Goal: Task Accomplishment & Management: Use online tool/utility

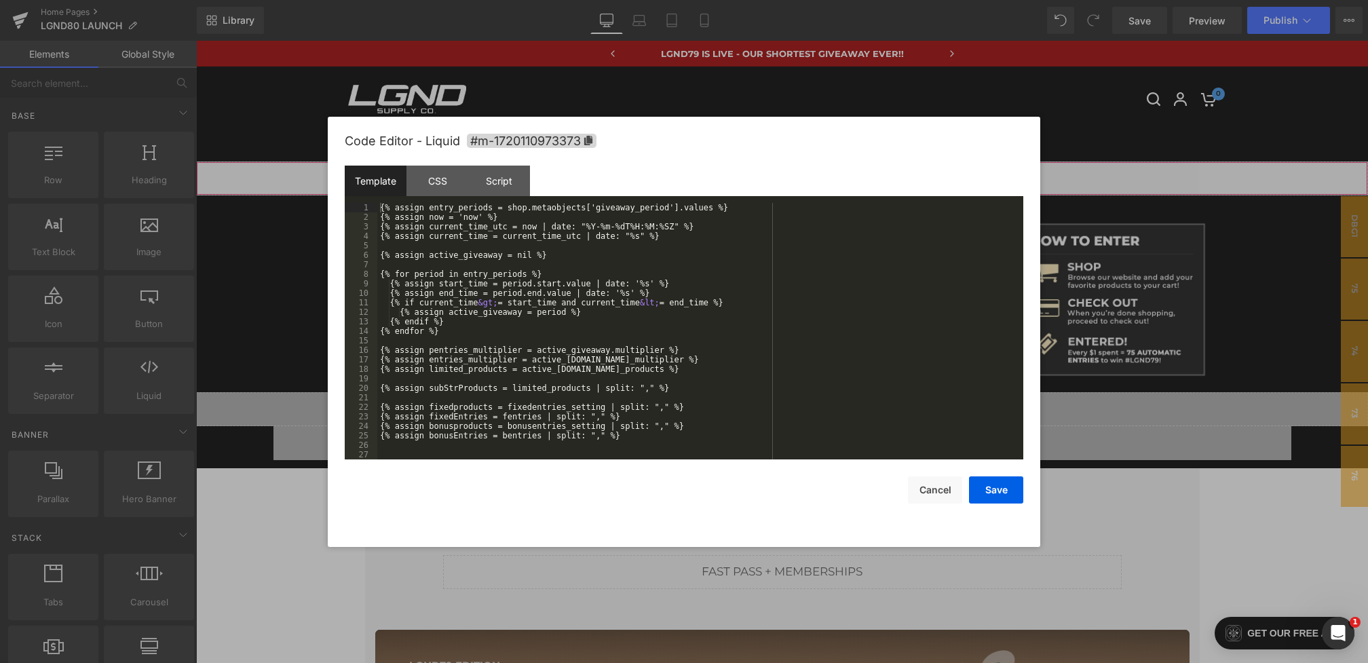
click at [629, 0] on div "You are previewing how the will restyle your page. You can not edit Elements in…" at bounding box center [684, 0] width 1368 height 0
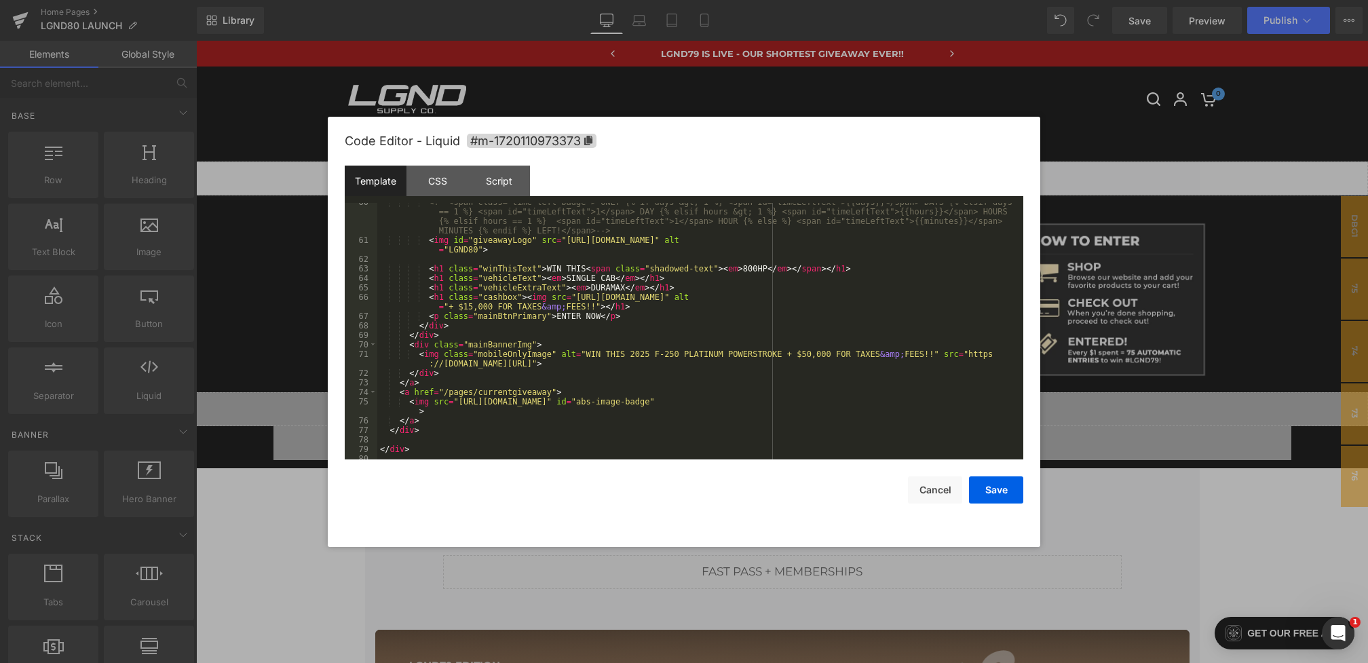
scroll to position [566, 0]
drag, startPoint x: 978, startPoint y: 354, endPoint x: 884, endPoint y: 366, distance: 95.1
click at [884, 366] on div "<!-- <span class="time-left-badge"> ONLY {% if days &gt; 1 %} <span id="timeLef…" at bounding box center [697, 350] width 641 height 304
drag, startPoint x: 629, startPoint y: 354, endPoint x: 828, endPoint y: 353, distance: 198.9
click at [828, 353] on div "<!-- <span class="time-left-badge"> ONLY {% if days &gt; 1 %} <span id="timeLef…" at bounding box center [697, 350] width 641 height 304
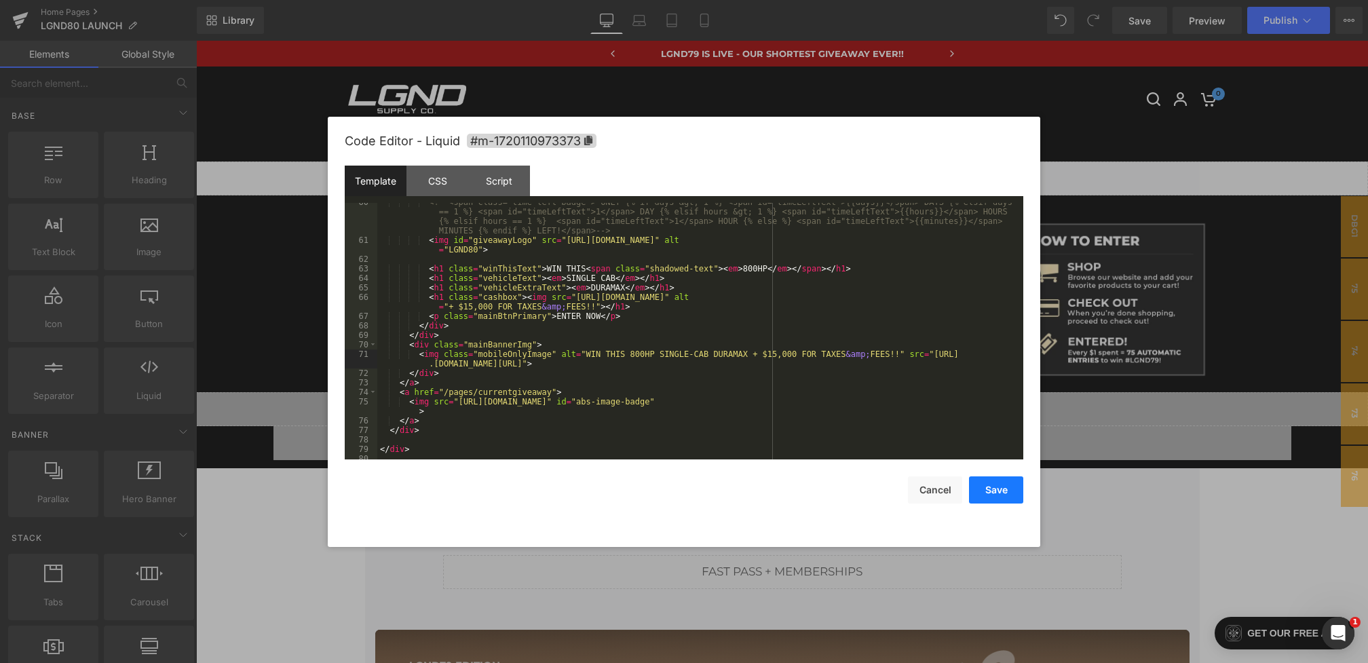
click at [996, 489] on button "Save" at bounding box center [996, 489] width 54 height 27
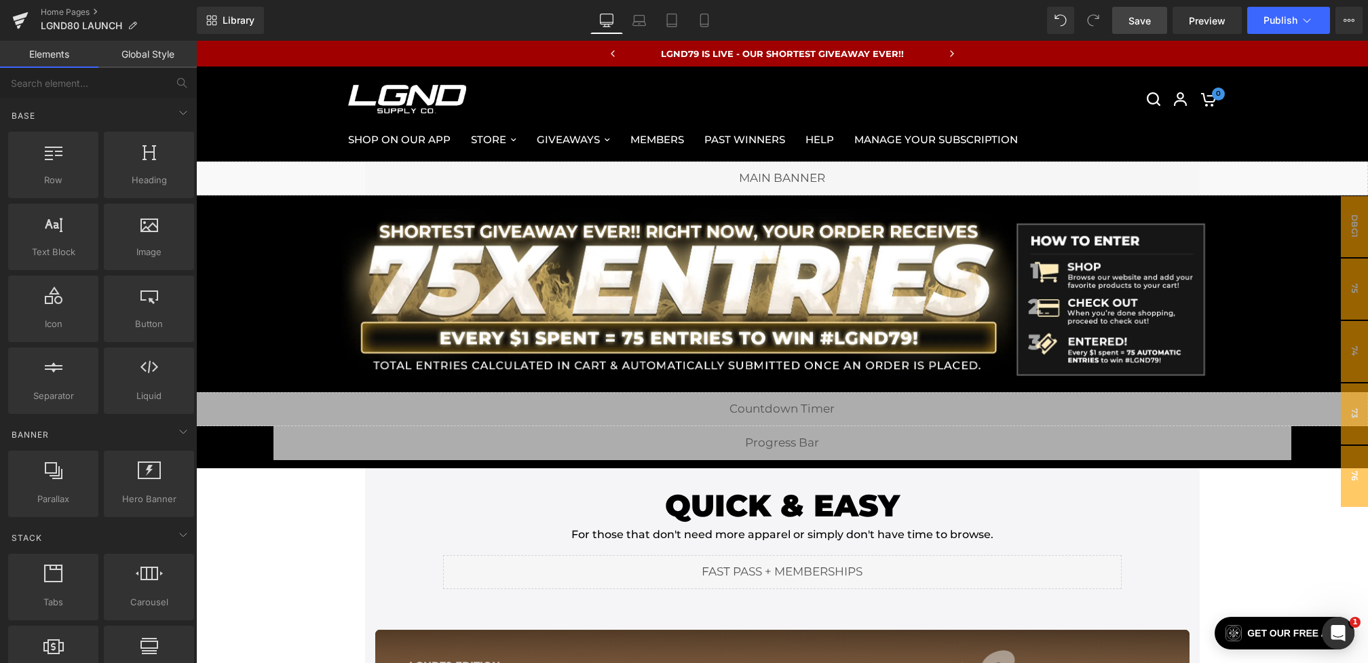
click at [1127, 17] on link "Save" at bounding box center [1139, 20] width 55 height 27
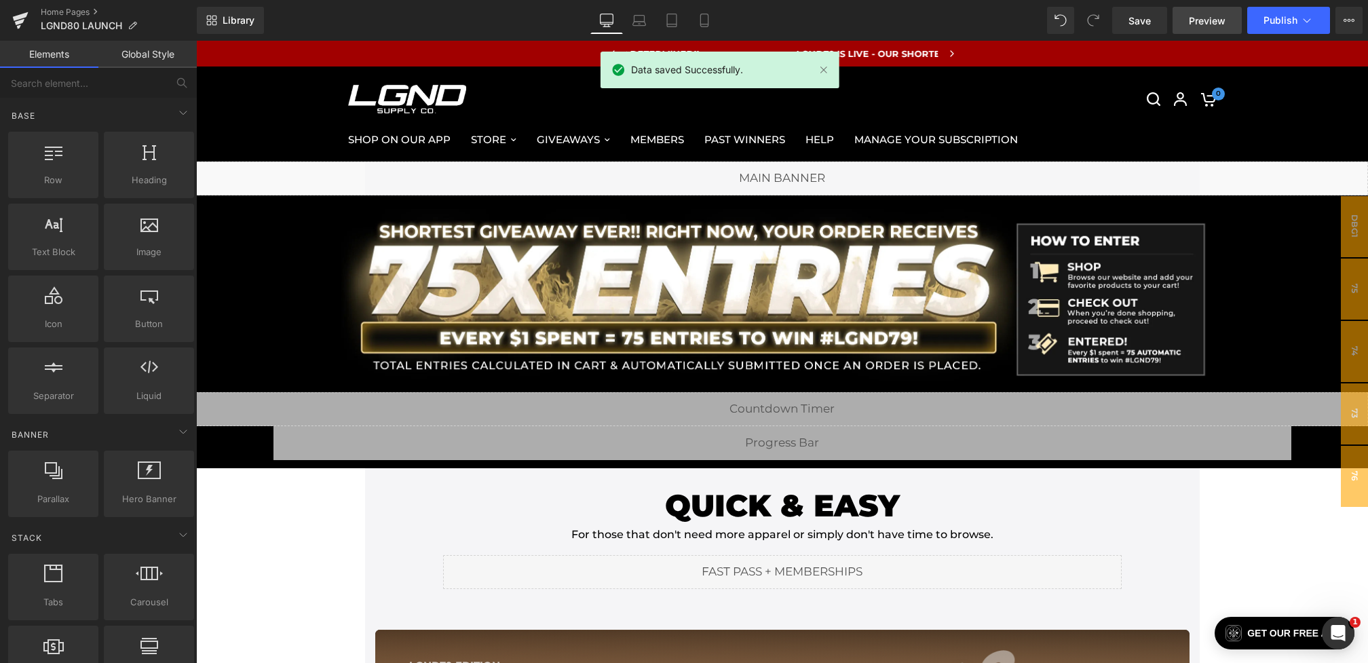
click at [1193, 22] on span "Preview" at bounding box center [1207, 21] width 37 height 14
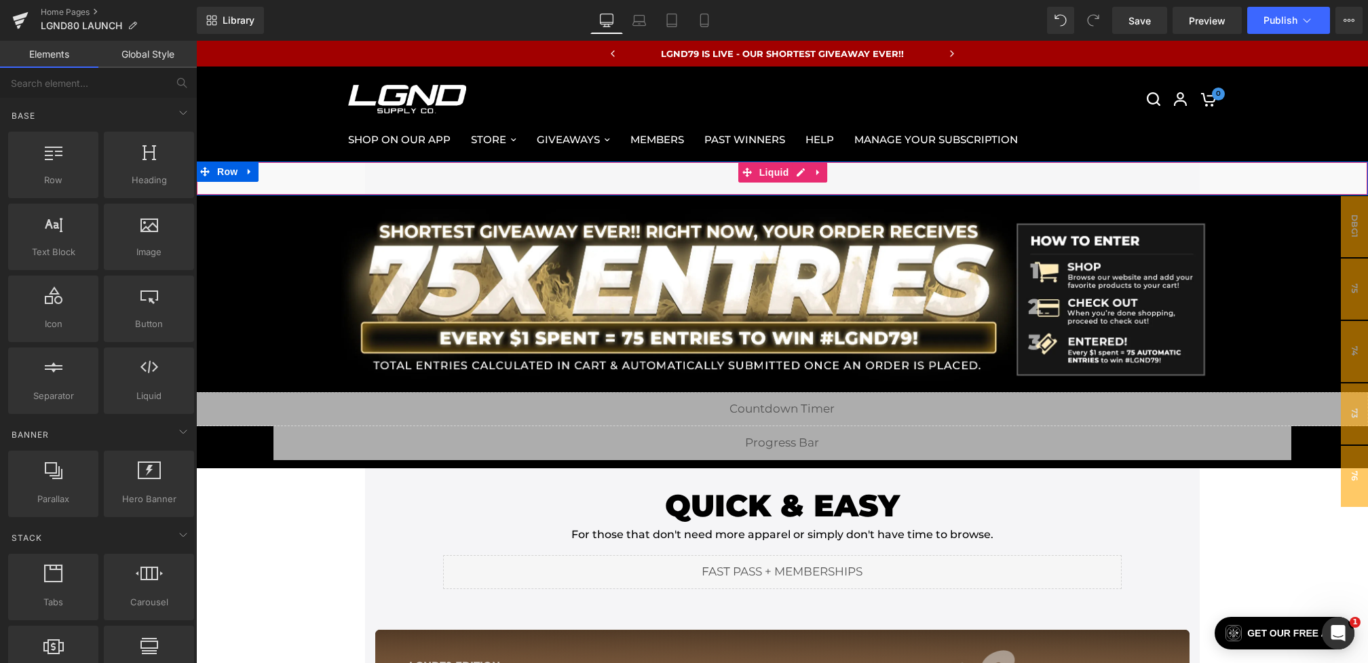
click at [636, 176] on div "Liquid" at bounding box center [782, 179] width 1172 height 34
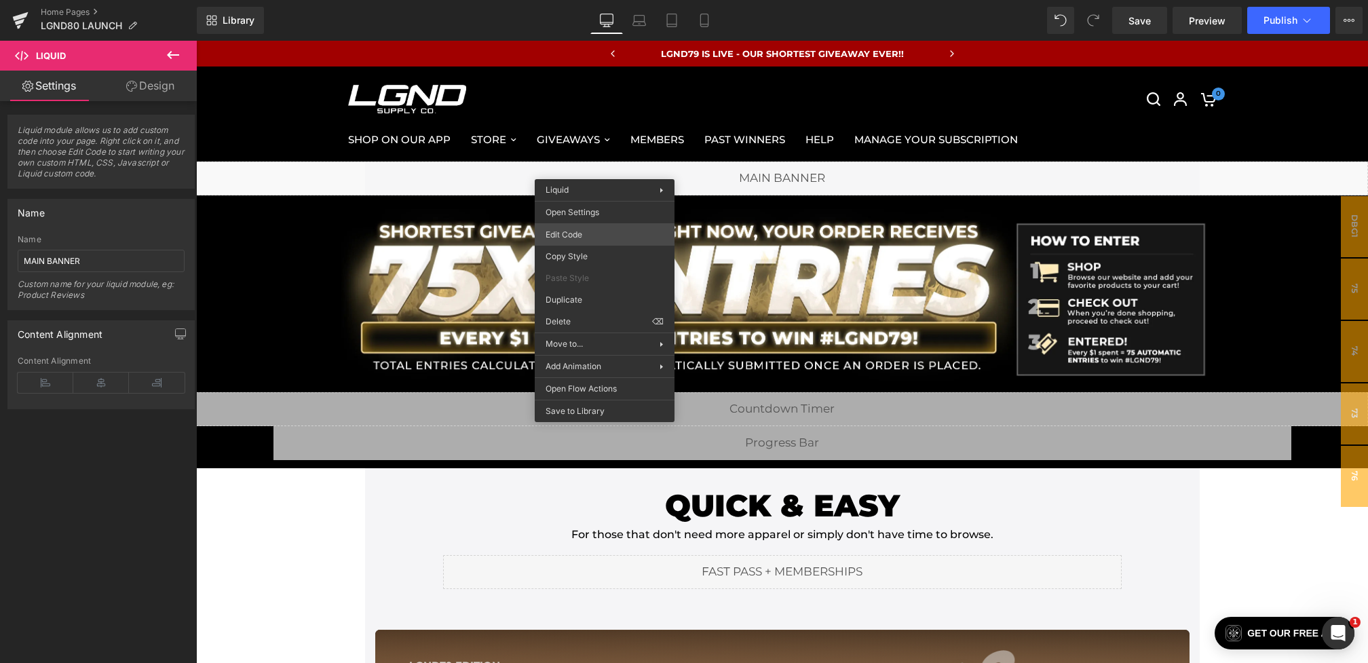
click at [557, 0] on div "You are previewing how the will restyle your page. You can not edit Elements in…" at bounding box center [684, 0] width 1368 height 0
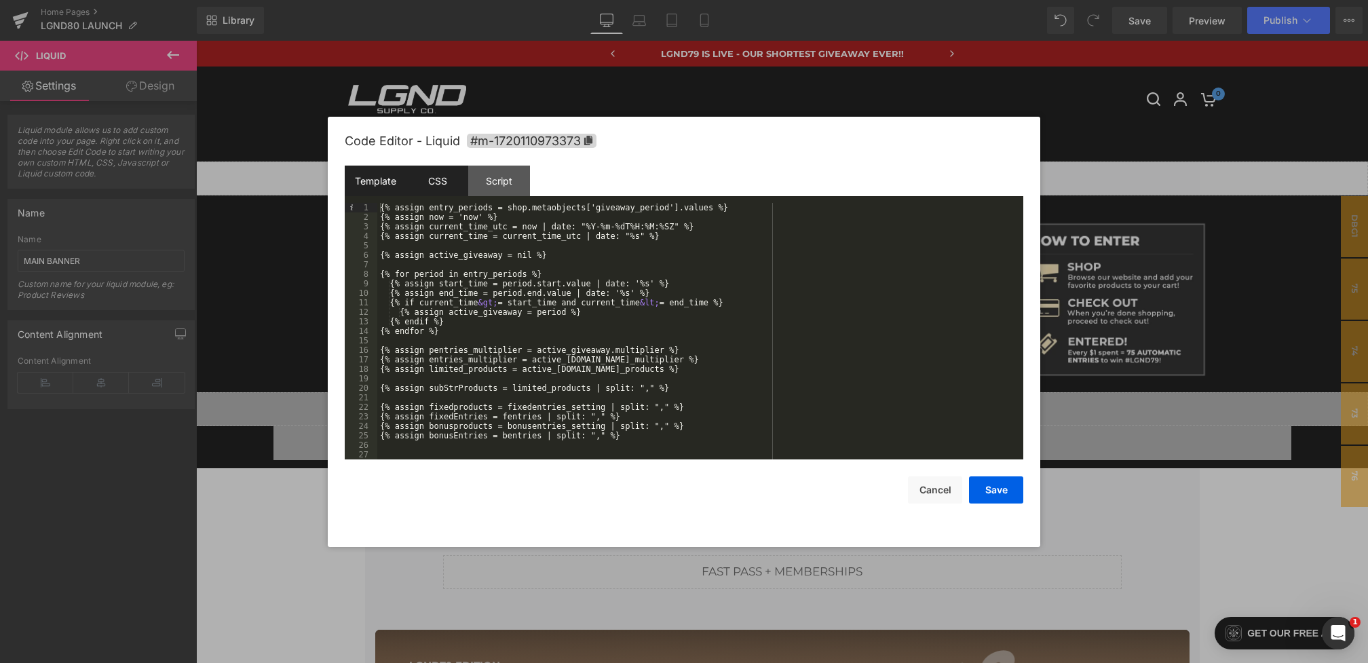
click at [435, 187] on div "CSS" at bounding box center [438, 181] width 62 height 31
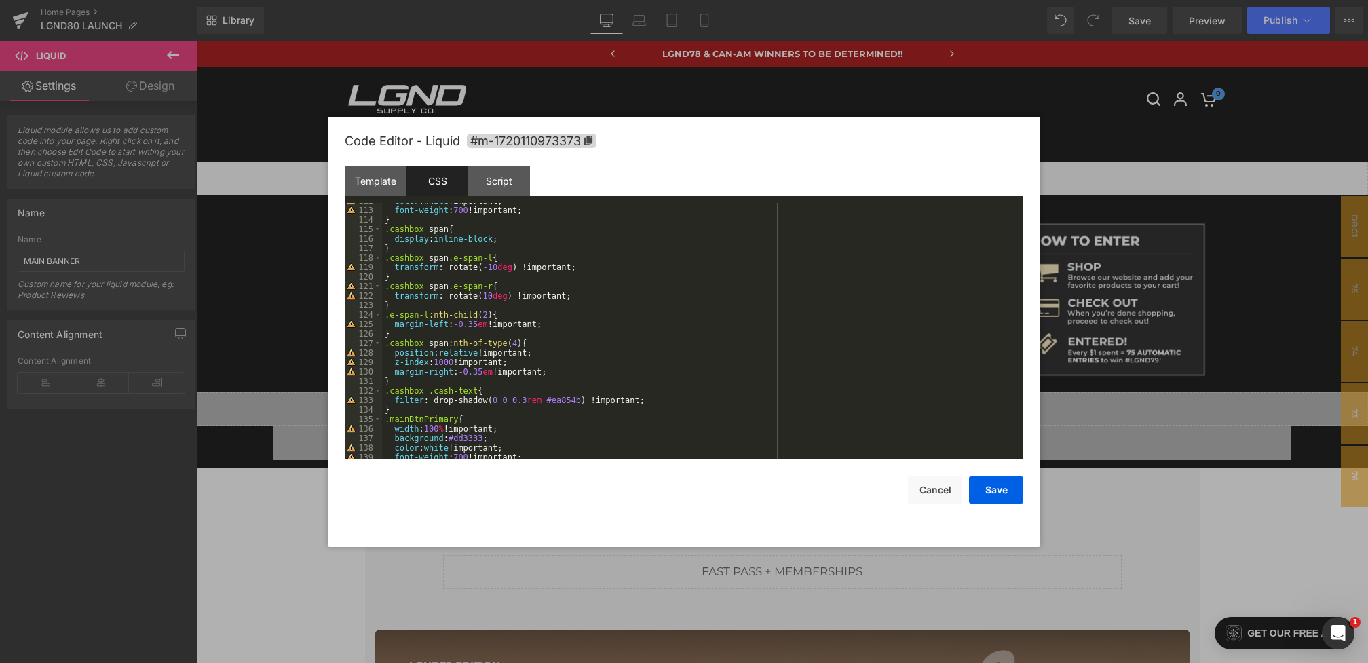
scroll to position [1026, 0]
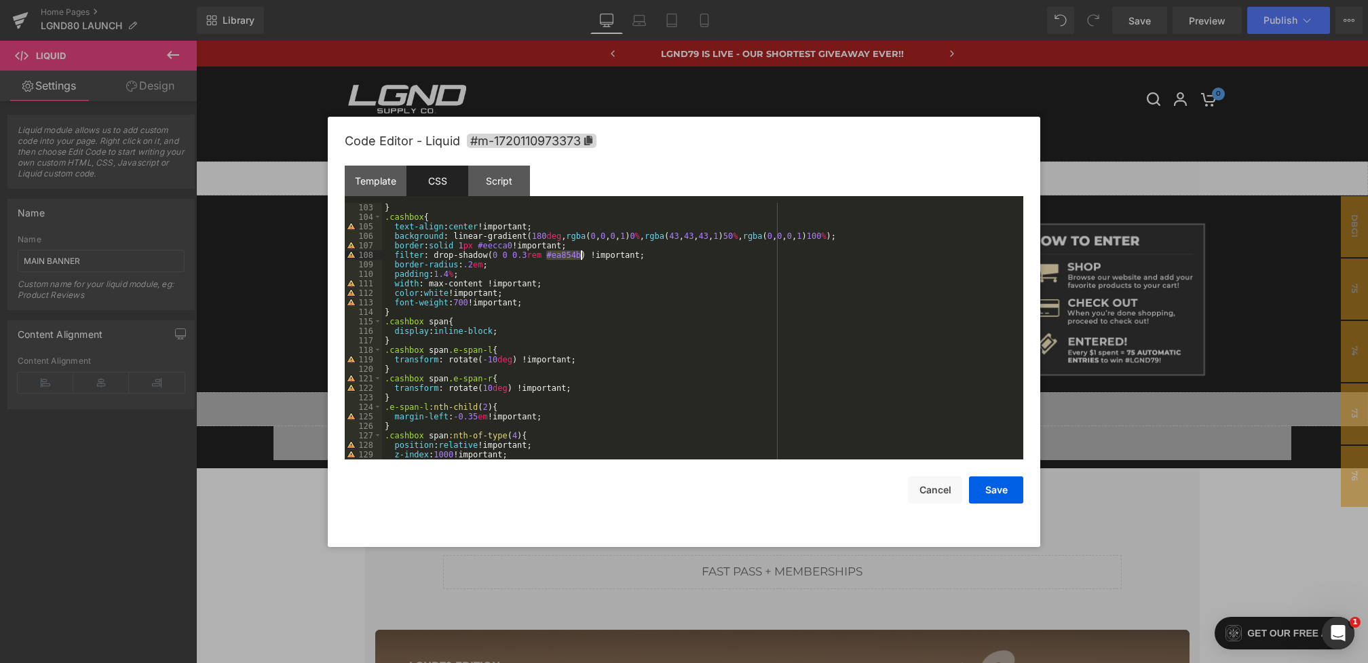
drag, startPoint x: 545, startPoint y: 256, endPoint x: 580, endPoint y: 257, distance: 34.6
click at [580, 257] on div "} .cashbox { text-align : center !important; background : linear-gradient( 180 …" at bounding box center [700, 341] width 636 height 276
click at [455, 276] on div "} .cashbox { text-align : center !important; background : linear-gradient( 180 …" at bounding box center [700, 341] width 636 height 276
drag, startPoint x: 547, startPoint y: 255, endPoint x: 576, endPoint y: 255, distance: 29.2
click at [576, 255] on div "} .cashbox { text-align : center !important; background : linear-gradient( 180 …" at bounding box center [700, 341] width 636 height 276
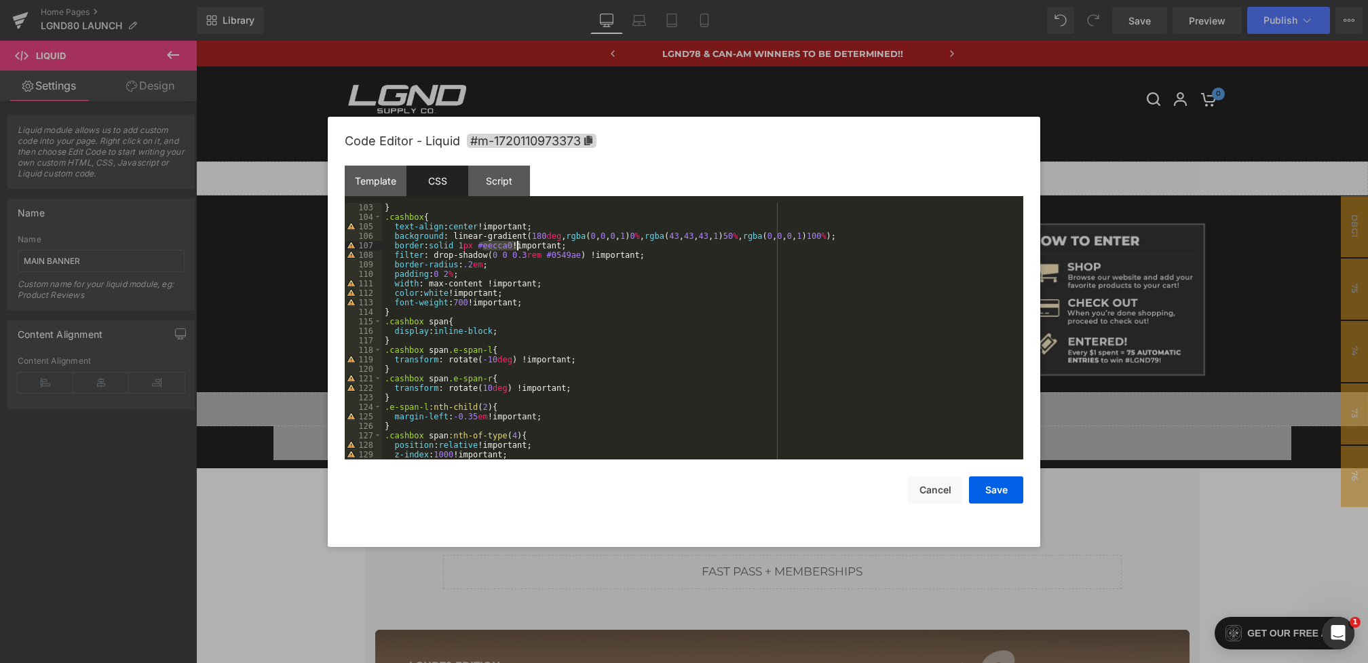
drag, startPoint x: 481, startPoint y: 244, endPoint x: 516, endPoint y: 245, distance: 34.6
click at [516, 245] on div "} .cashbox { text-align : center !important; background : linear-gradient( 180 …" at bounding box center [700, 341] width 636 height 276
paste textarea
click at [485, 247] on div "} .cashbox { text-align : center !important; background : linear-gradient( 180 …" at bounding box center [700, 341] width 636 height 276
click at [984, 487] on button "Save" at bounding box center [996, 489] width 54 height 27
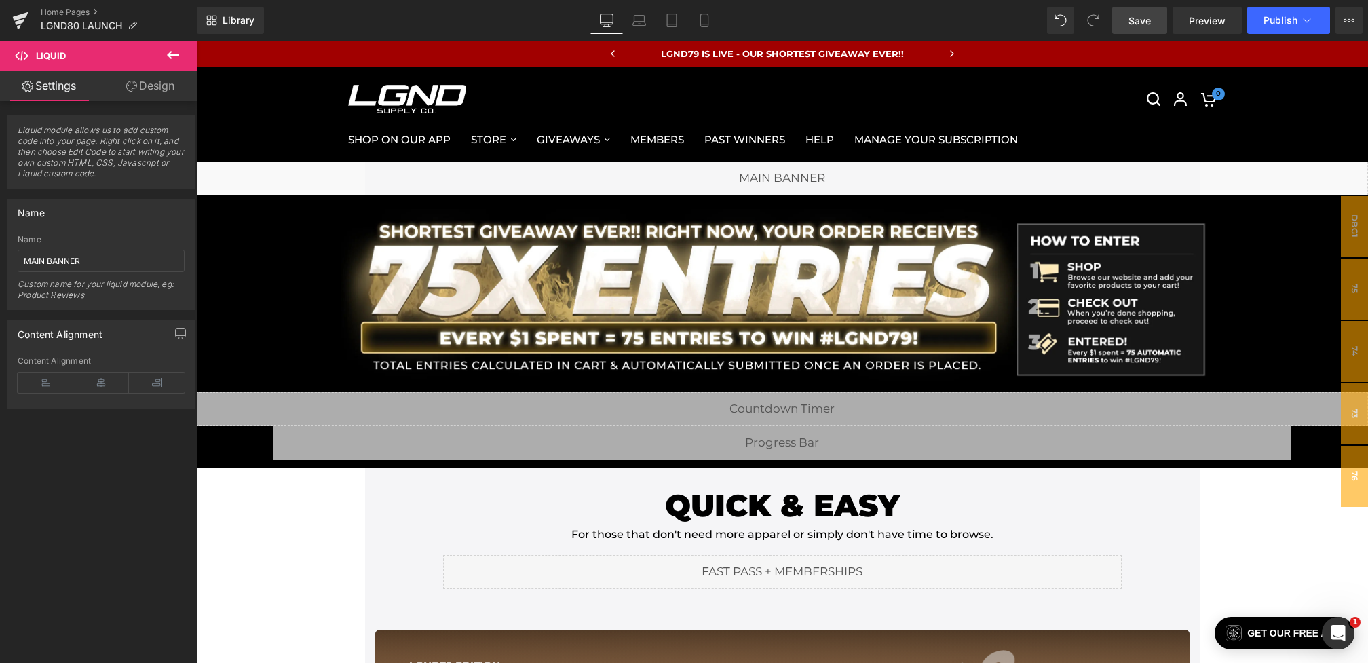
click at [1152, 18] on link "Save" at bounding box center [1139, 20] width 55 height 27
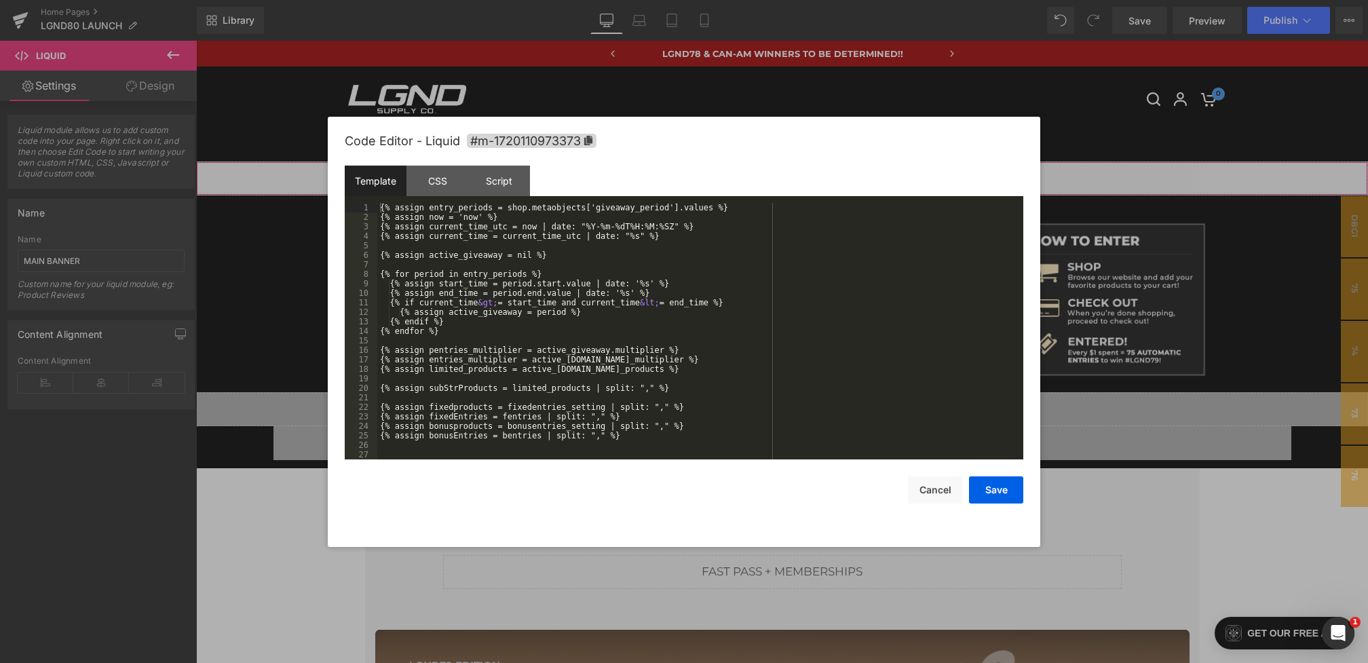
click at [543, 0] on div "You are previewing how the will restyle your page. You can not edit Elements in…" at bounding box center [684, 0] width 1368 height 0
click at [447, 173] on div "CSS" at bounding box center [438, 181] width 62 height 31
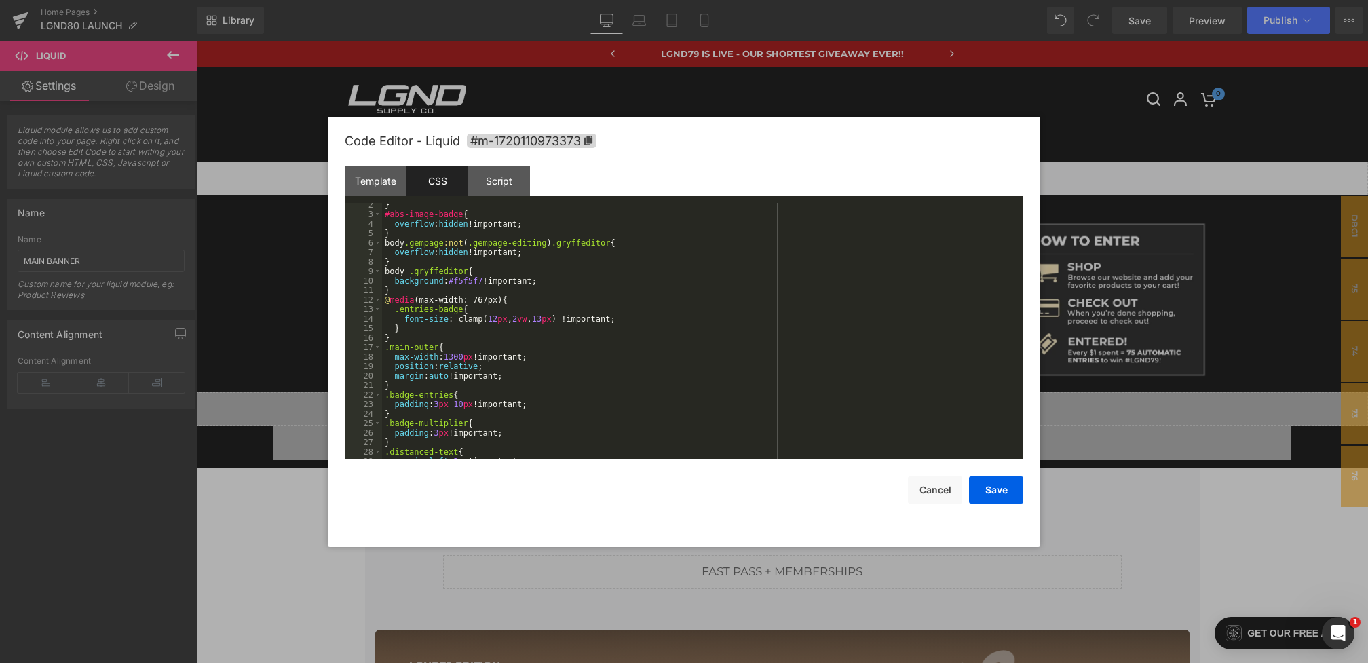
scroll to position [58, 0]
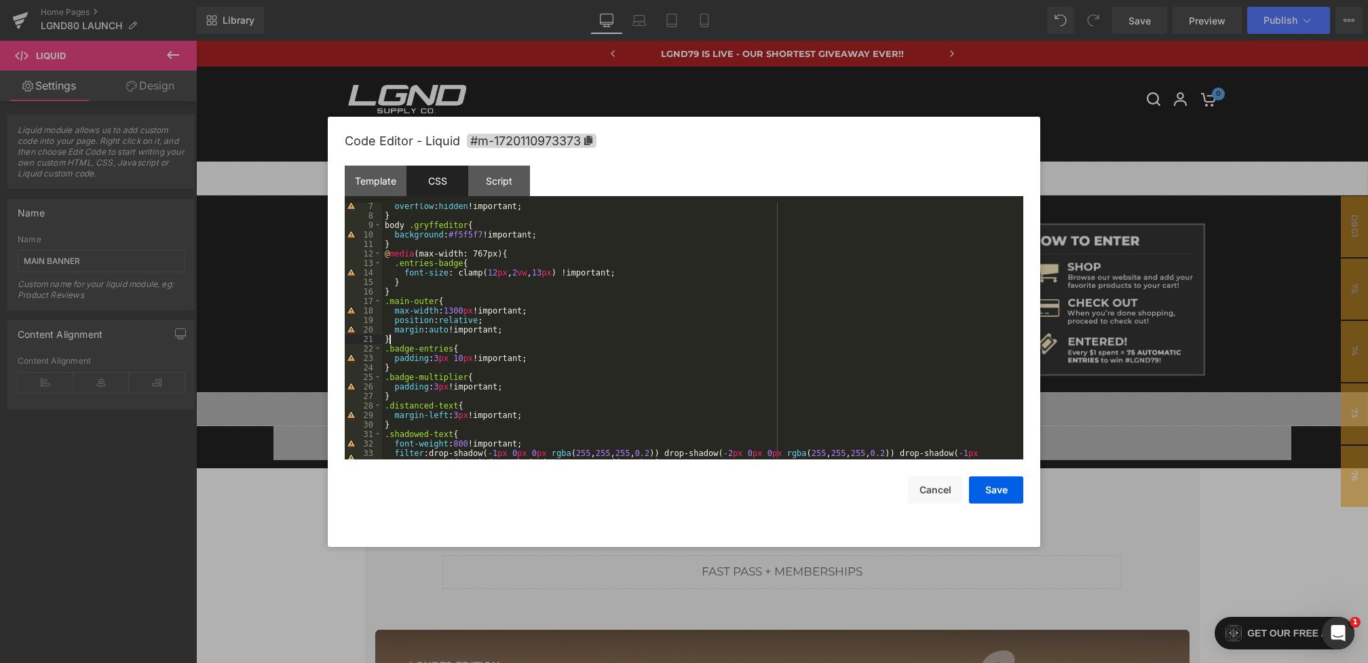
click at [512, 338] on div "overflow : hidden !important; } body .gryffeditor { background : #f5f5f7 !impor…" at bounding box center [700, 344] width 636 height 285
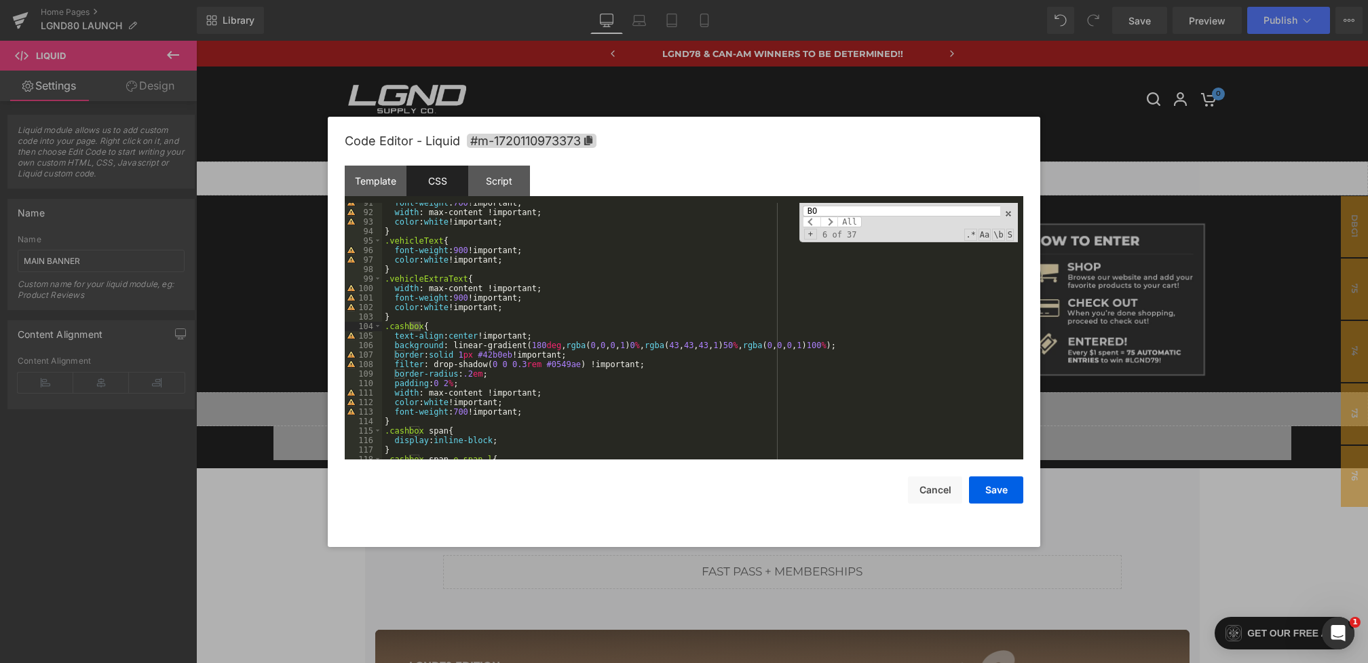
type input "B"
type input "b"
type input "drop-shadow"
drag, startPoint x: 546, startPoint y: 366, endPoint x: 580, endPoint y: 365, distance: 33.3
click at [580, 365] on div "font-weight : 700 !important; width : max-content !important; color : white !im…" at bounding box center [700, 336] width 636 height 276
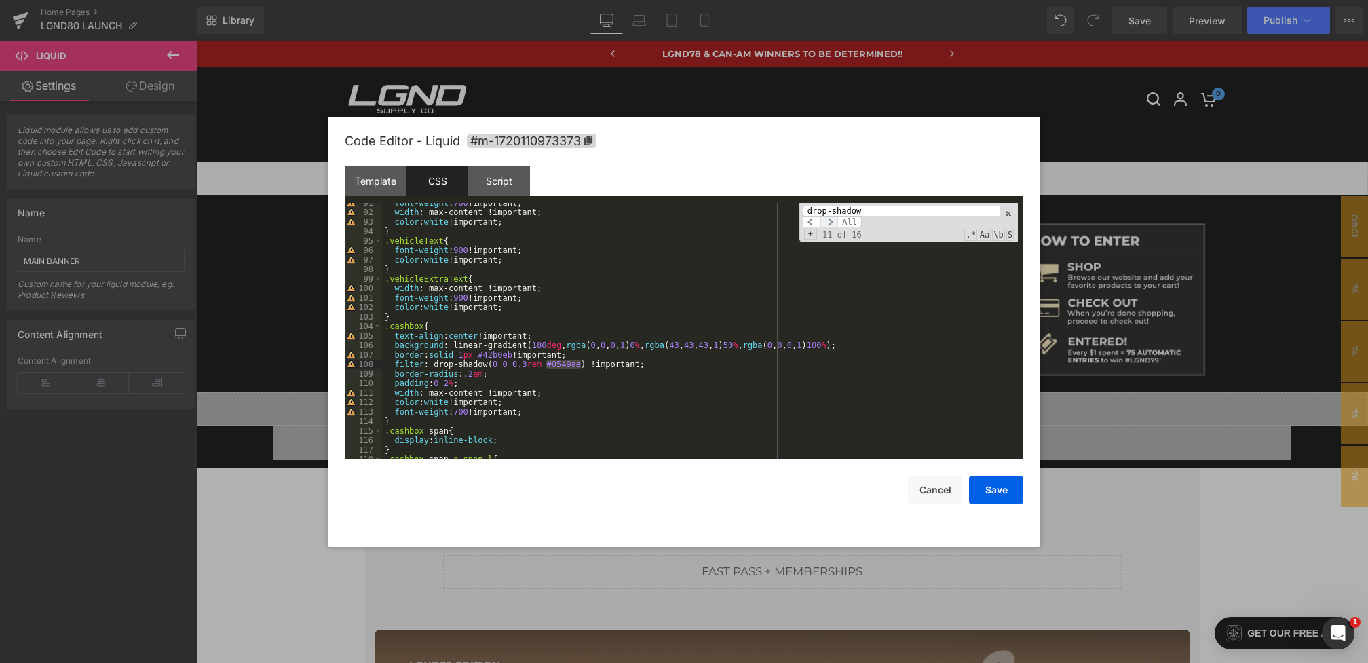
click at [832, 223] on span at bounding box center [830, 222] width 18 height 11
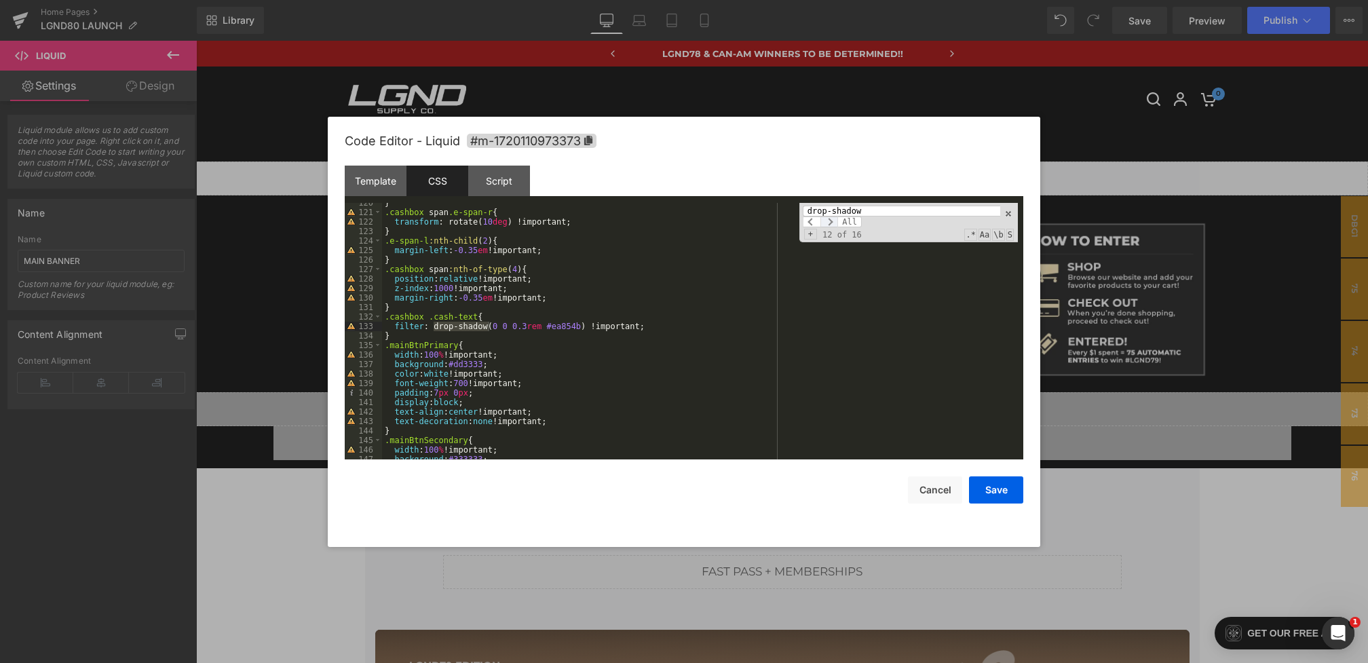
scroll to position [1193, 0]
click at [832, 223] on span at bounding box center [830, 222] width 18 height 11
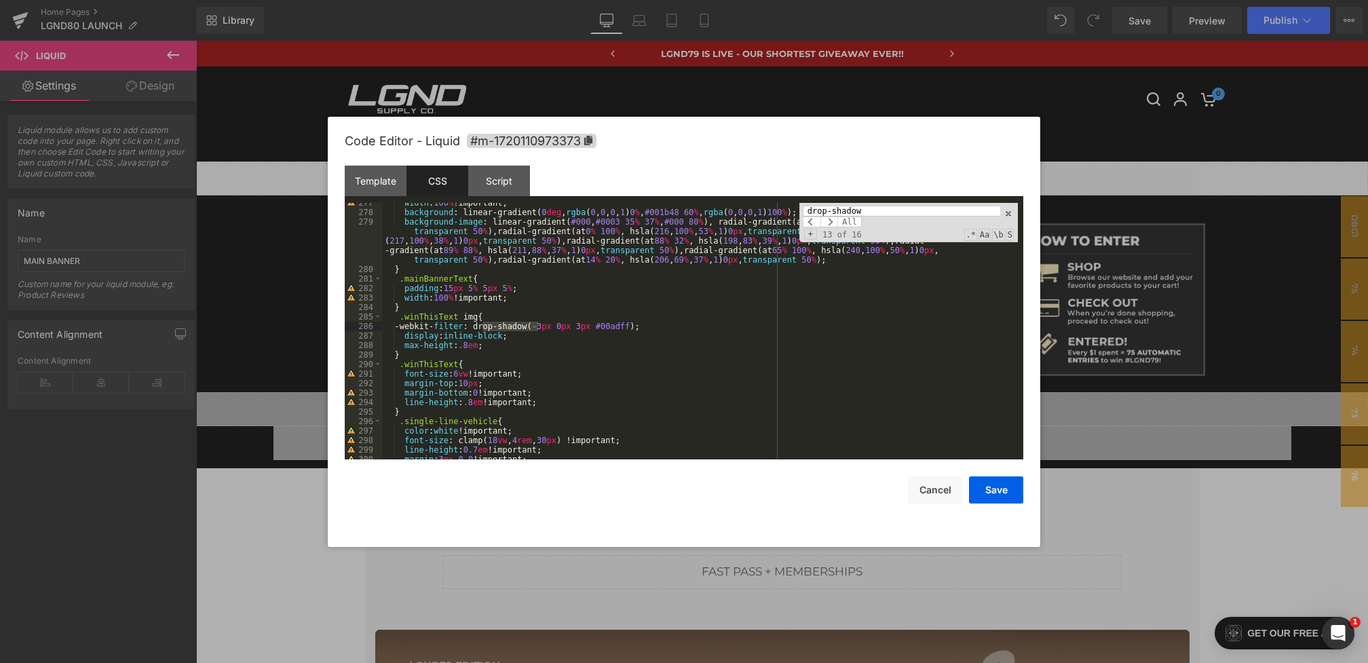
drag, startPoint x: 832, startPoint y: 223, endPoint x: 820, endPoint y: 335, distance: 112.0
click at [820, 335] on div "width : 100 % !important; background : linear-gradient( 0 deg , rgba ( 0 , 0 , …" at bounding box center [700, 331] width 636 height 257
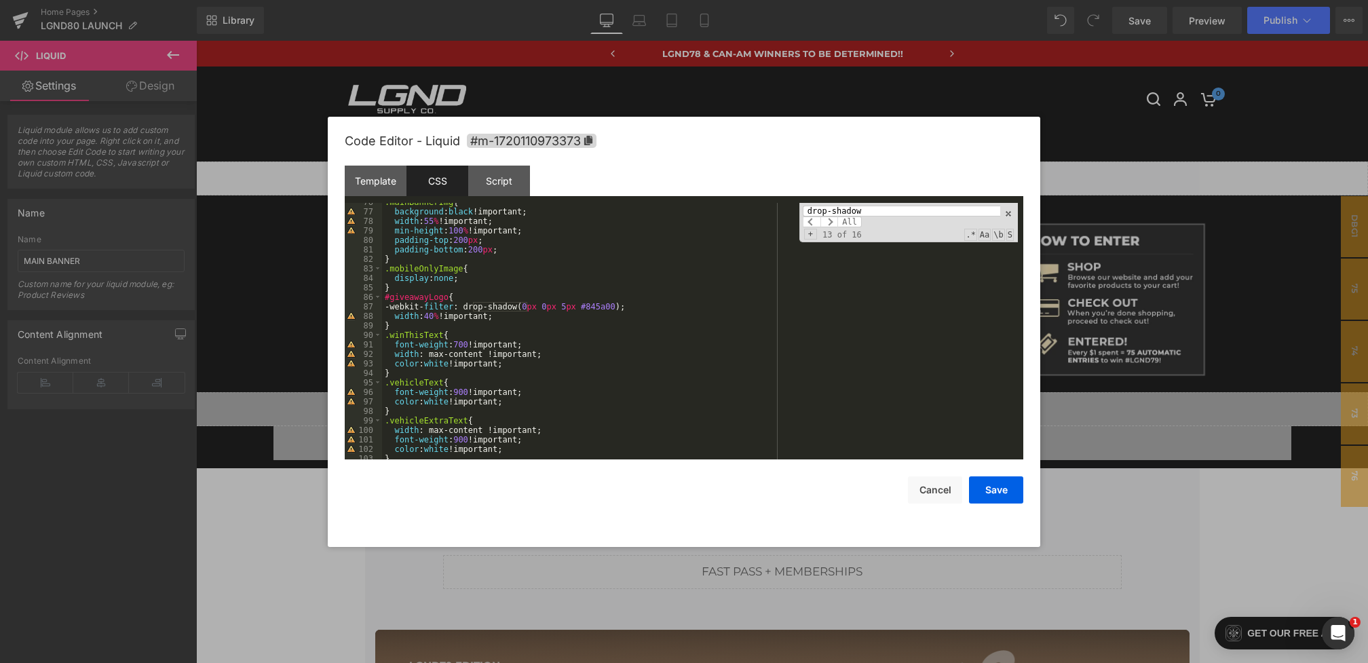
scroll to position [775, 0]
drag, startPoint x: 588, startPoint y: 307, endPoint x: 624, endPoint y: 309, distance: 36.0
click at [624, 309] on div ".mainBannerImg { background : black !important; width : 55 % !important; min-he…" at bounding box center [700, 336] width 636 height 276
click at [992, 485] on button "Save" at bounding box center [996, 489] width 54 height 27
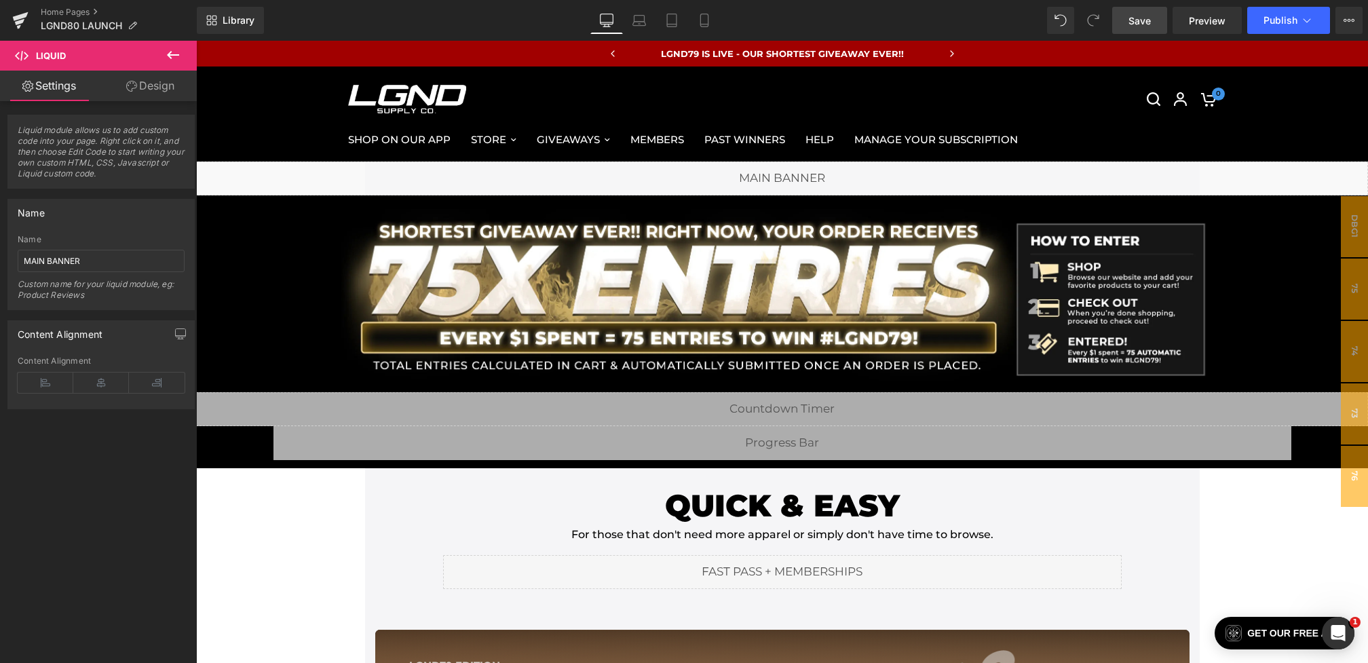
click at [1133, 24] on span "Save" at bounding box center [1140, 21] width 22 height 14
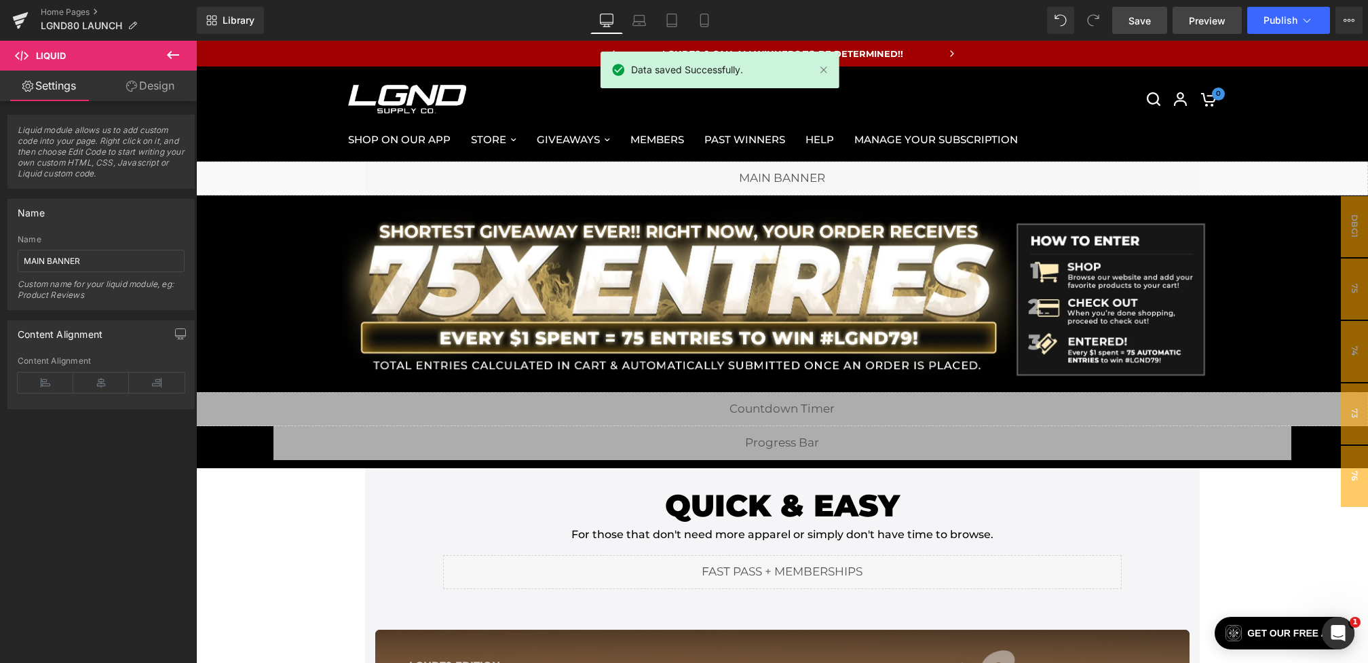
click at [1193, 22] on span "Preview" at bounding box center [1207, 21] width 37 height 14
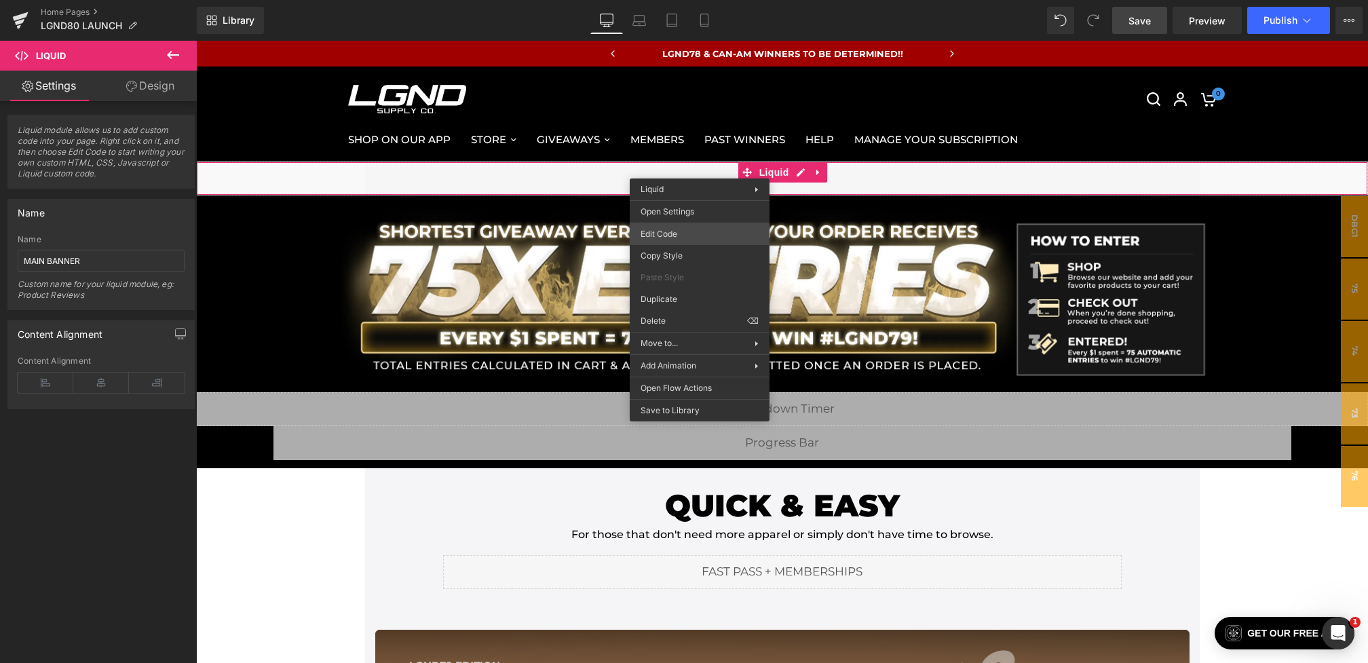
click at [649, 0] on div "You are previewing how the will restyle your page. You can not edit Elements in…" at bounding box center [684, 0] width 1368 height 0
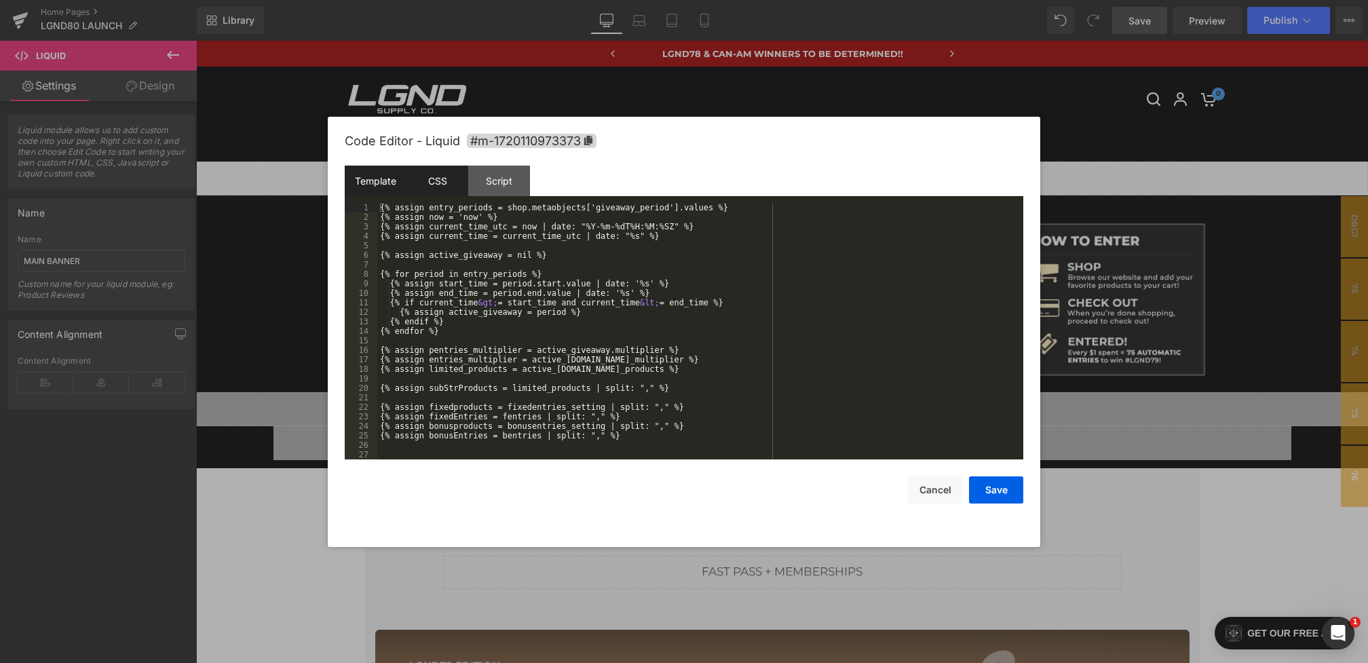
click at [429, 187] on div "CSS" at bounding box center [438, 181] width 62 height 31
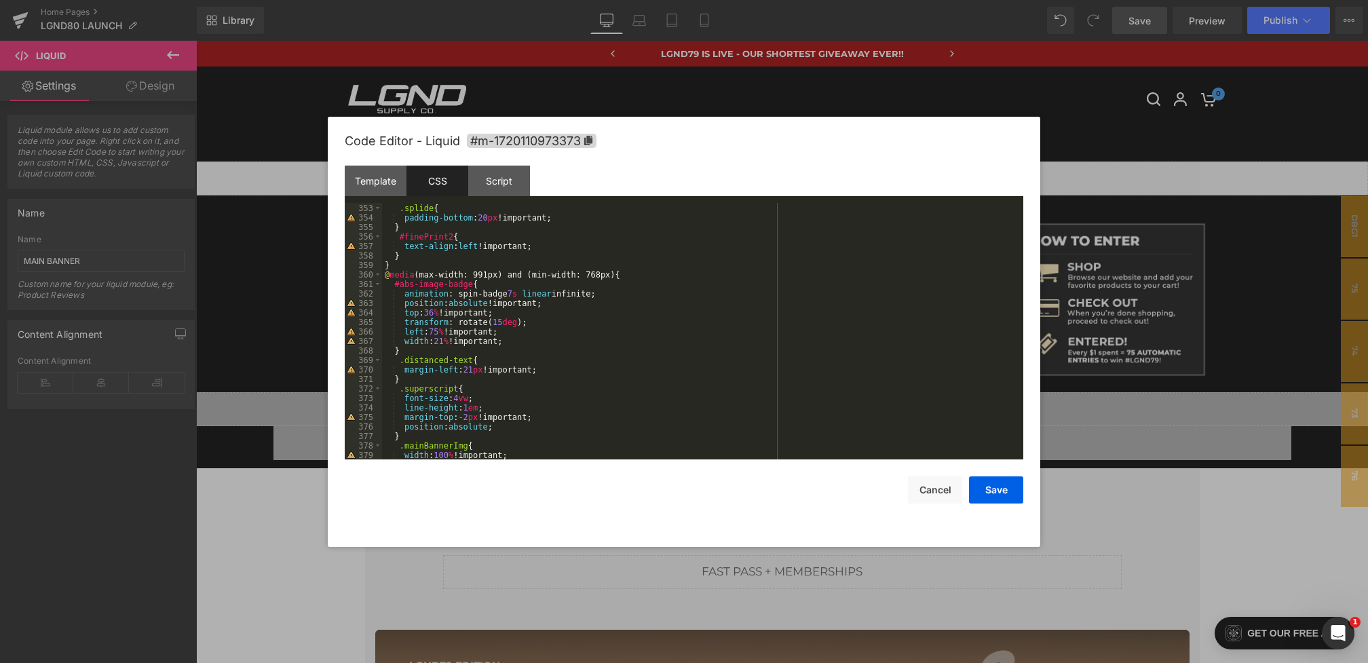
scroll to position [3439, 0]
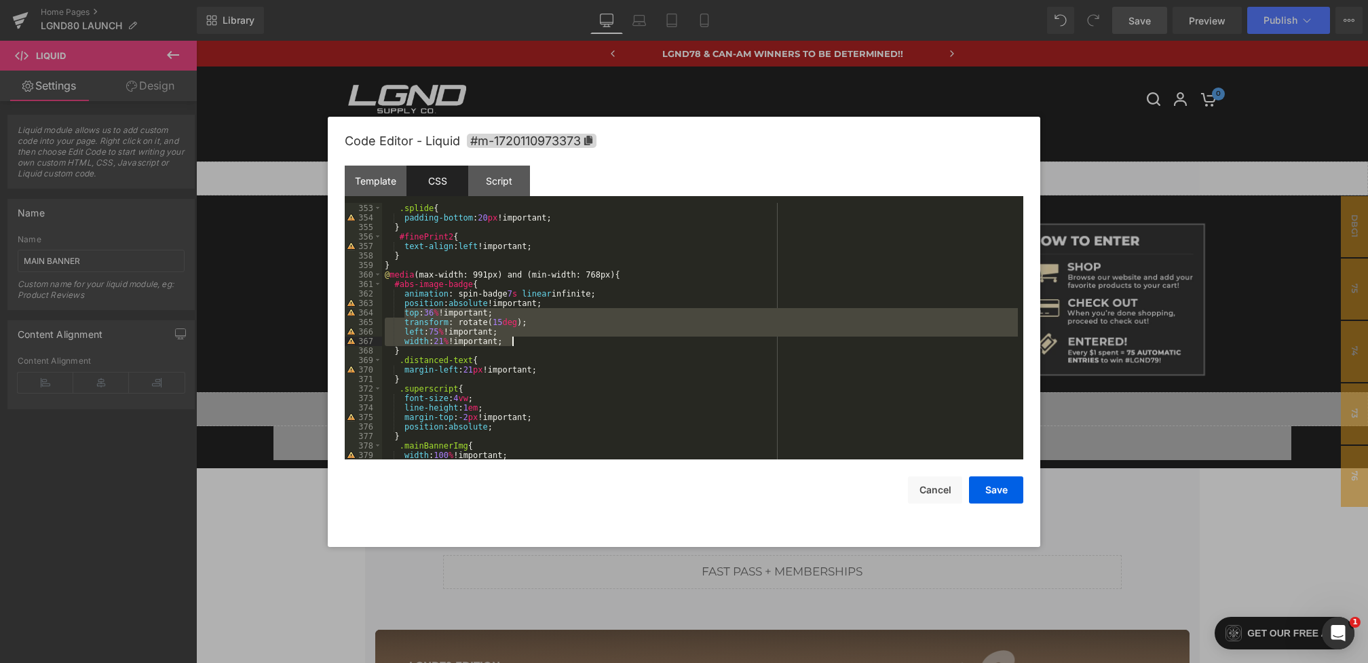
drag, startPoint x: 405, startPoint y: 311, endPoint x: 539, endPoint y: 339, distance: 137.2
click at [539, 339] on div "} .splide { padding-bottom : 20 px !important; } #finePrint2 { text-align : lef…" at bounding box center [700, 332] width 636 height 276
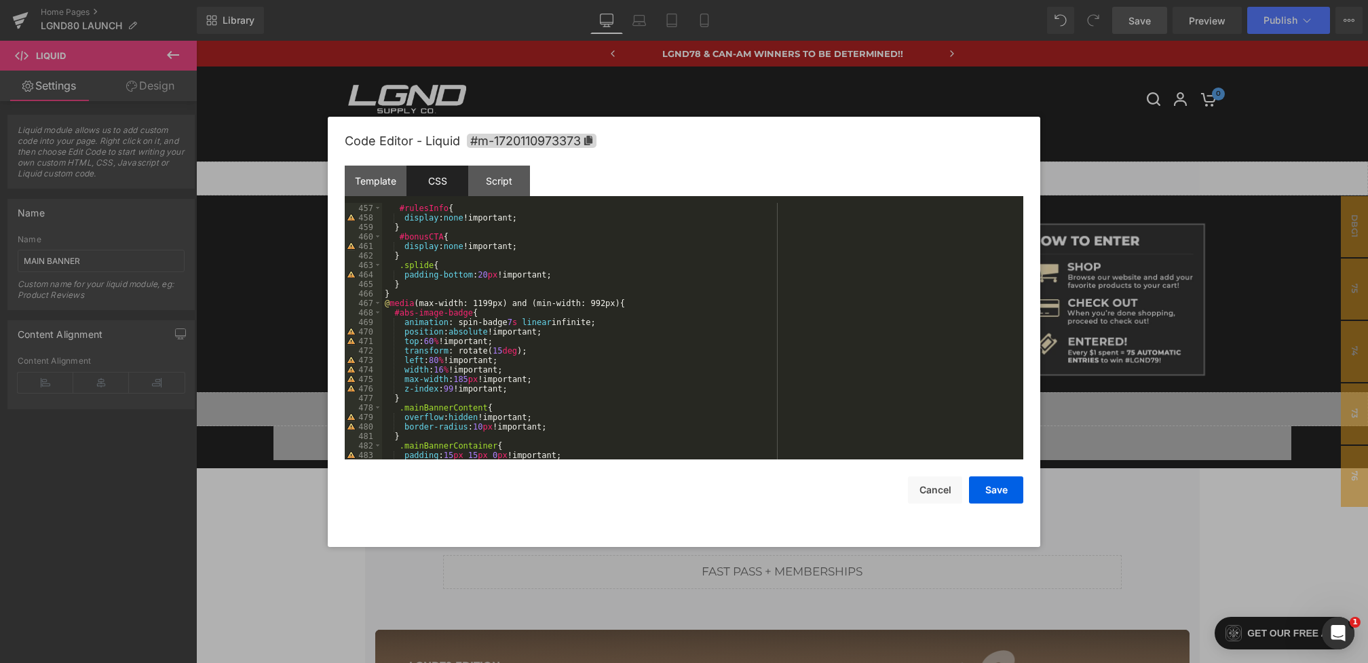
scroll to position [4465, 0]
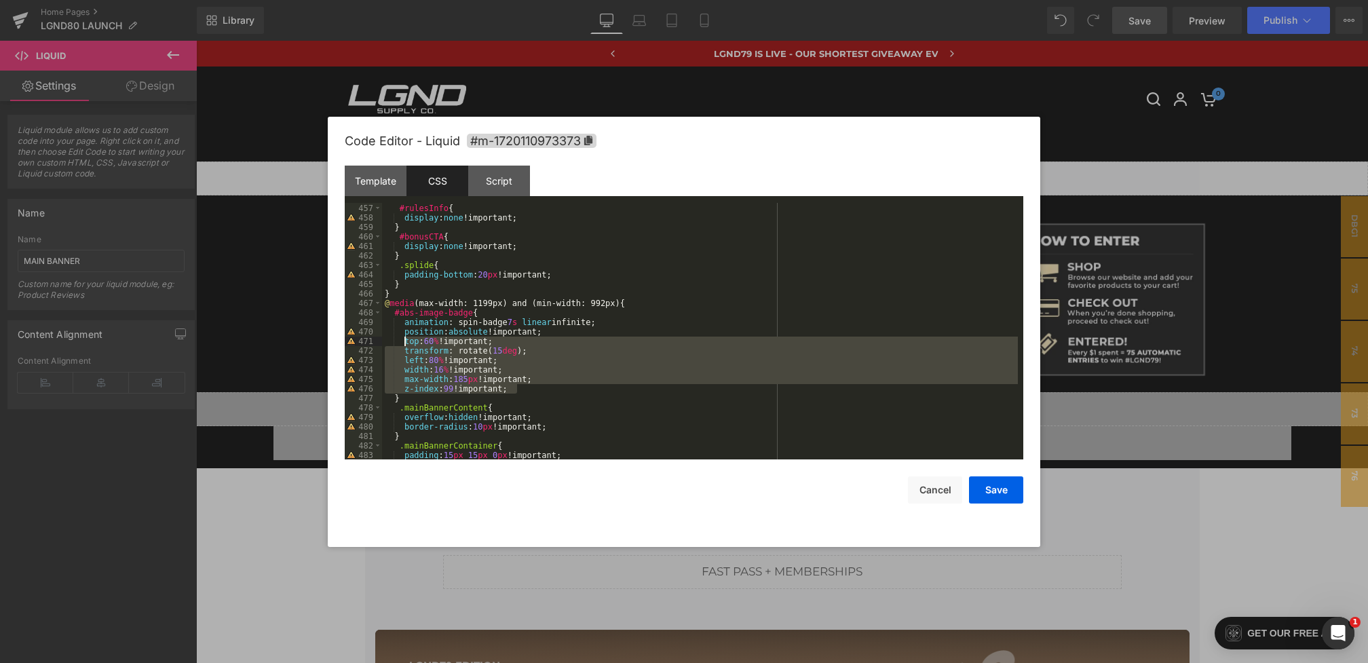
drag, startPoint x: 541, startPoint y: 389, endPoint x: 402, endPoint y: 343, distance: 145.9
click at [402, 343] on div "} #rulesInfo { display : none !important; } #bonusCTA { display : none !importa…" at bounding box center [700, 332] width 636 height 276
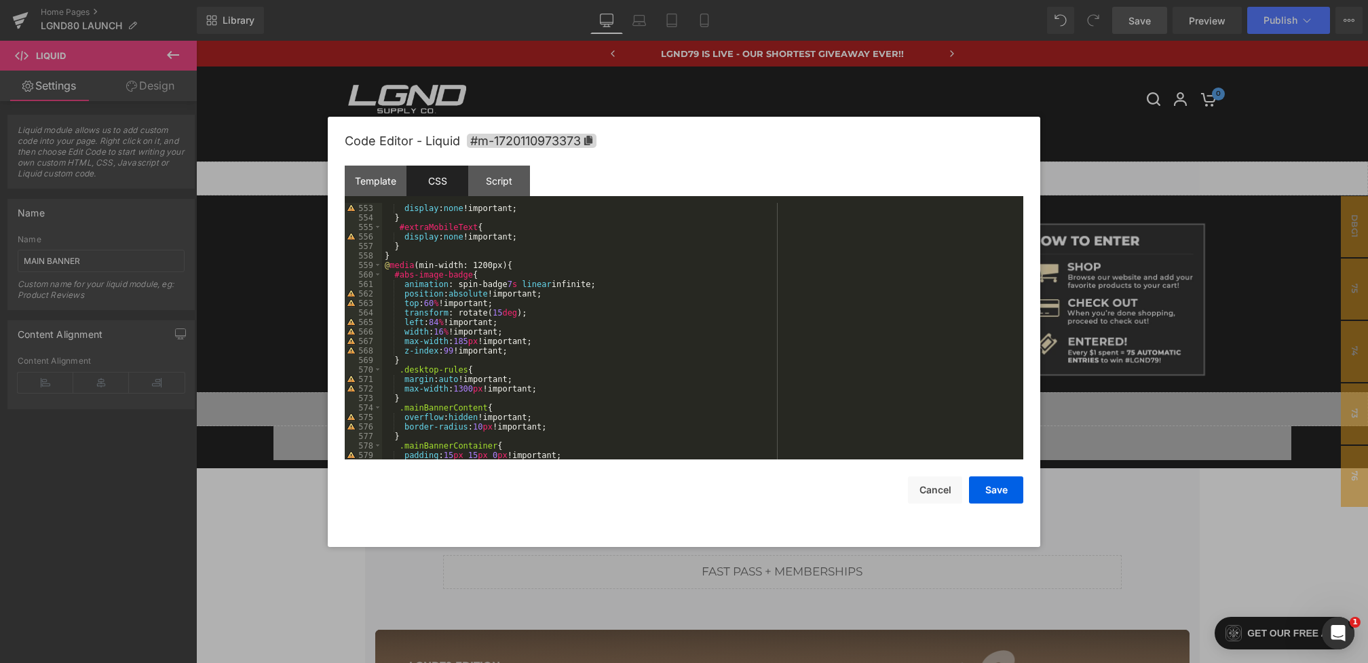
scroll to position [5433, 0]
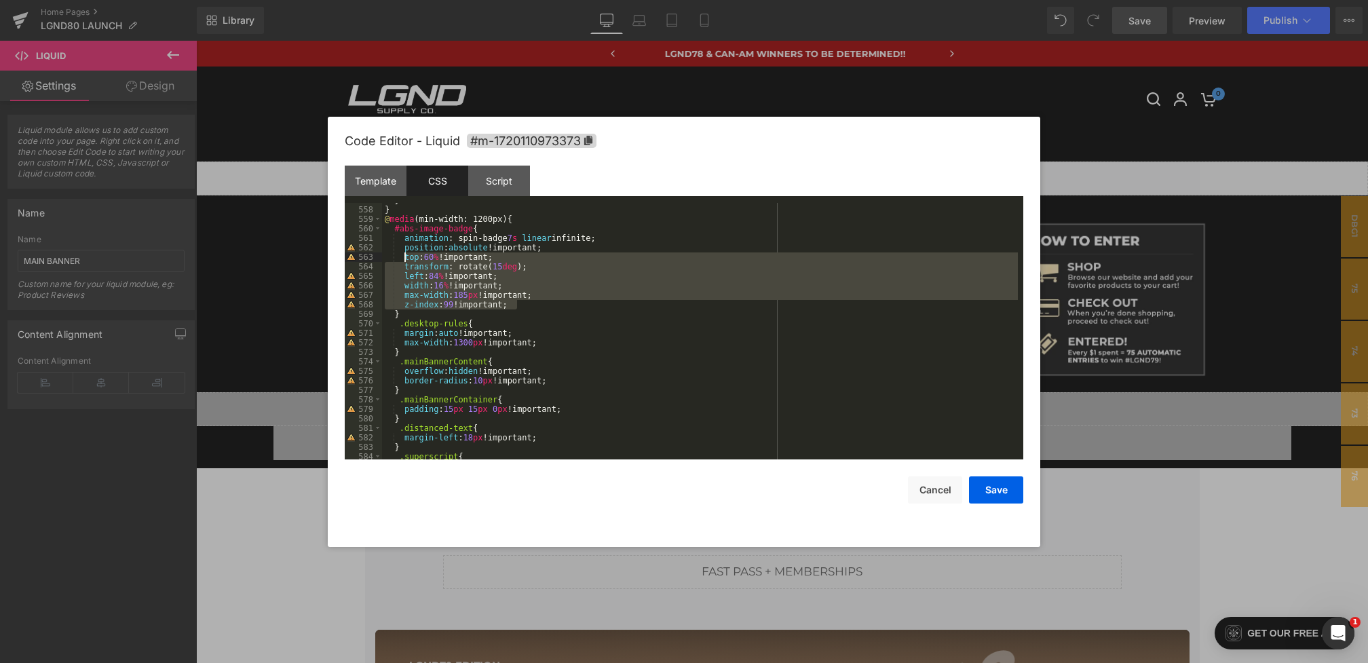
drag, startPoint x: 523, startPoint y: 307, endPoint x: 403, endPoint y: 260, distance: 128.9
click at [403, 260] on div "} } @ media (min-width: 1200px) { #abs-image-badge { animation : spin-badge 7 s…" at bounding box center [700, 333] width 636 height 276
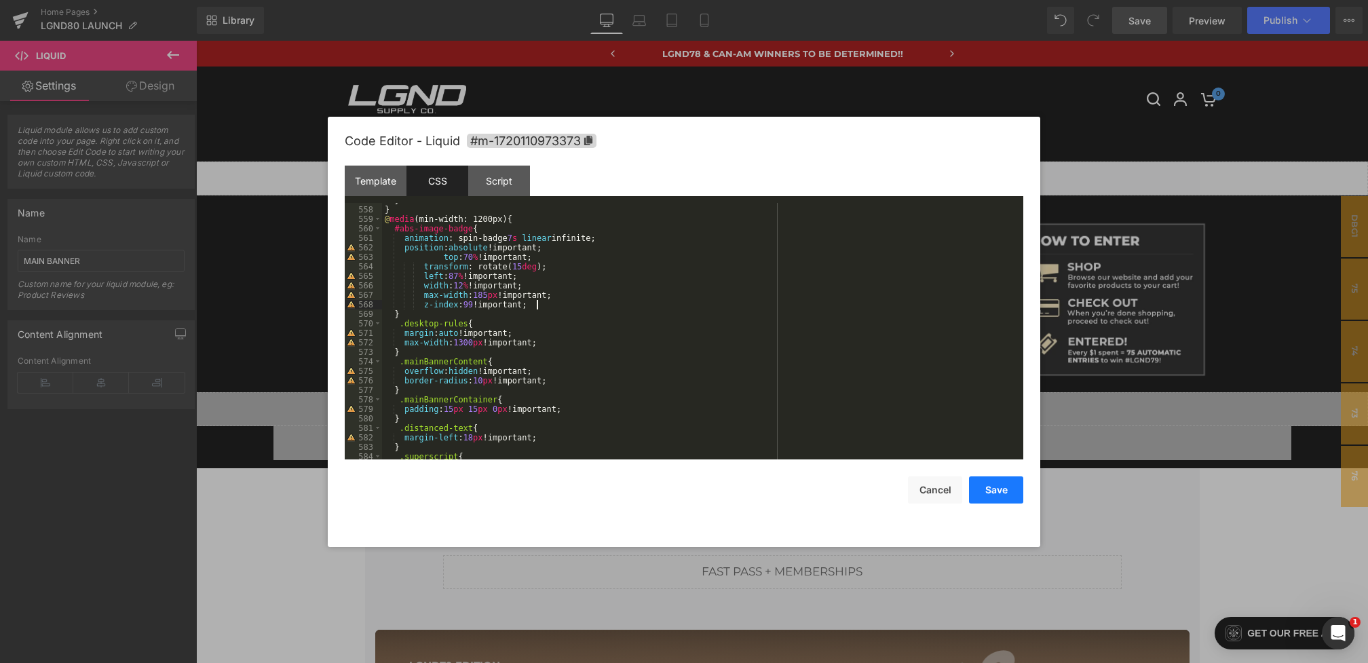
click at [992, 498] on button "Save" at bounding box center [996, 489] width 54 height 27
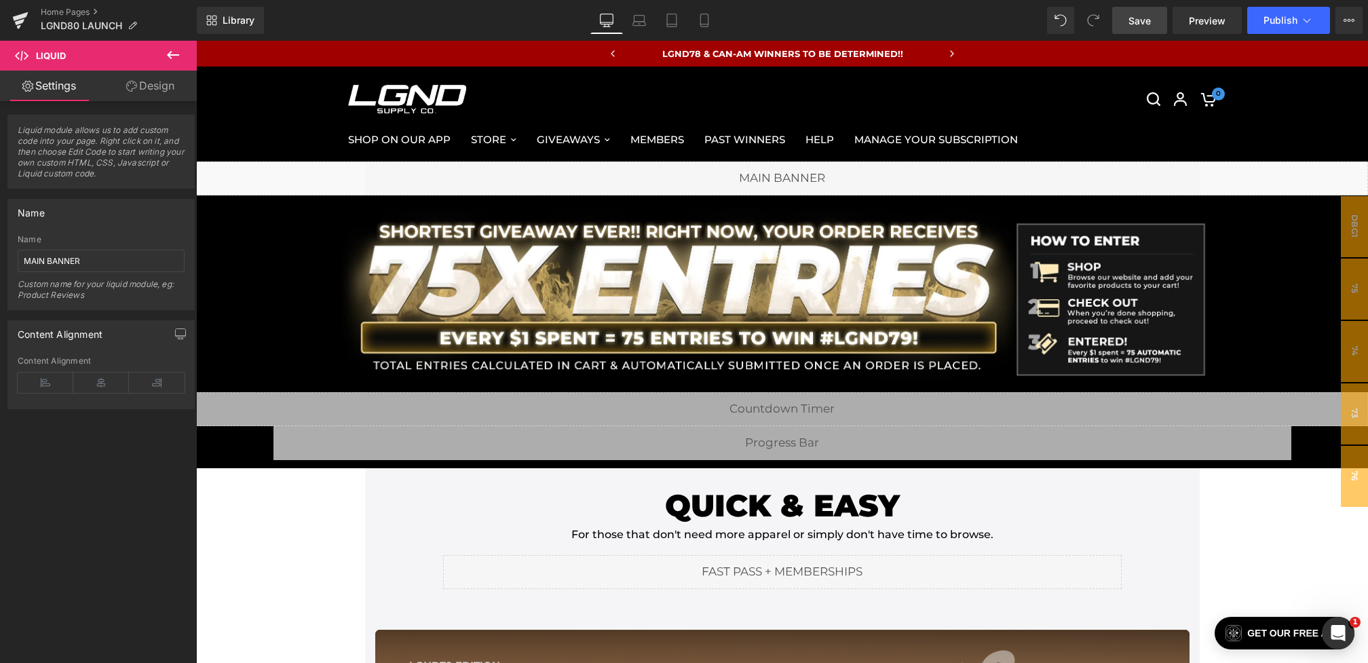
click at [1145, 27] on link "Save" at bounding box center [1139, 20] width 55 height 27
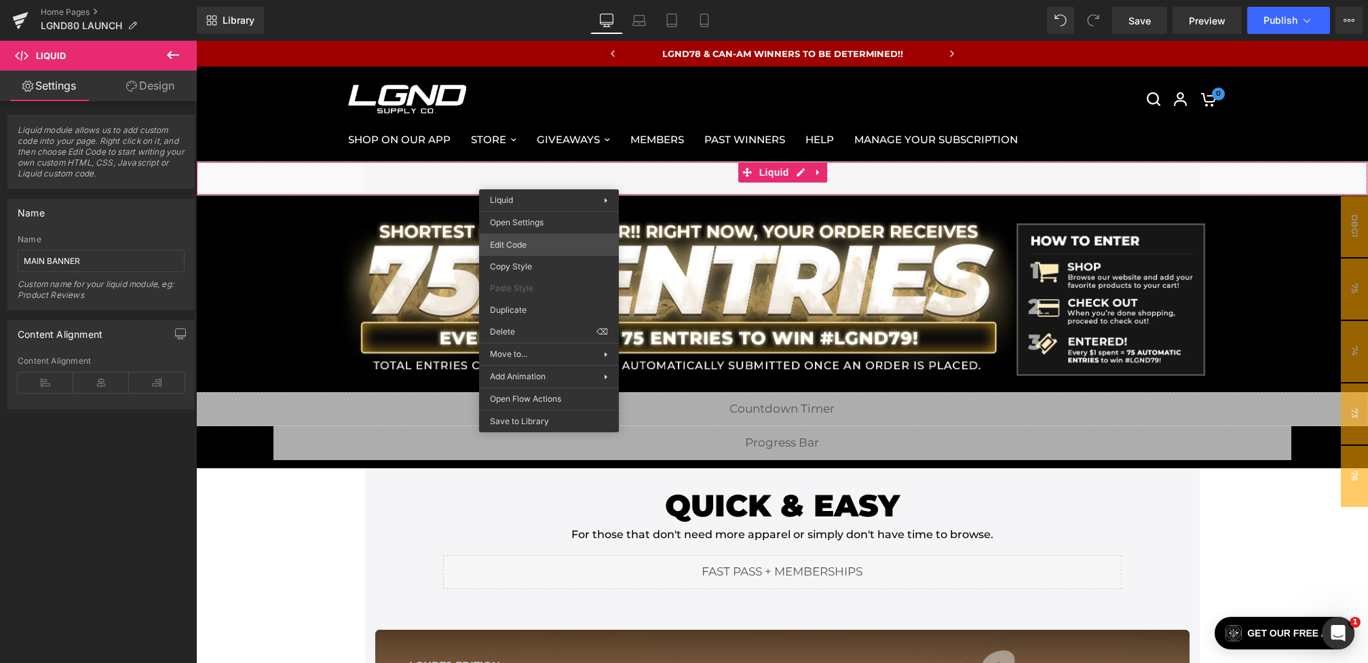
click at [515, 0] on div "You are previewing how the will restyle your page. You can not edit Elements in…" at bounding box center [684, 0] width 1368 height 0
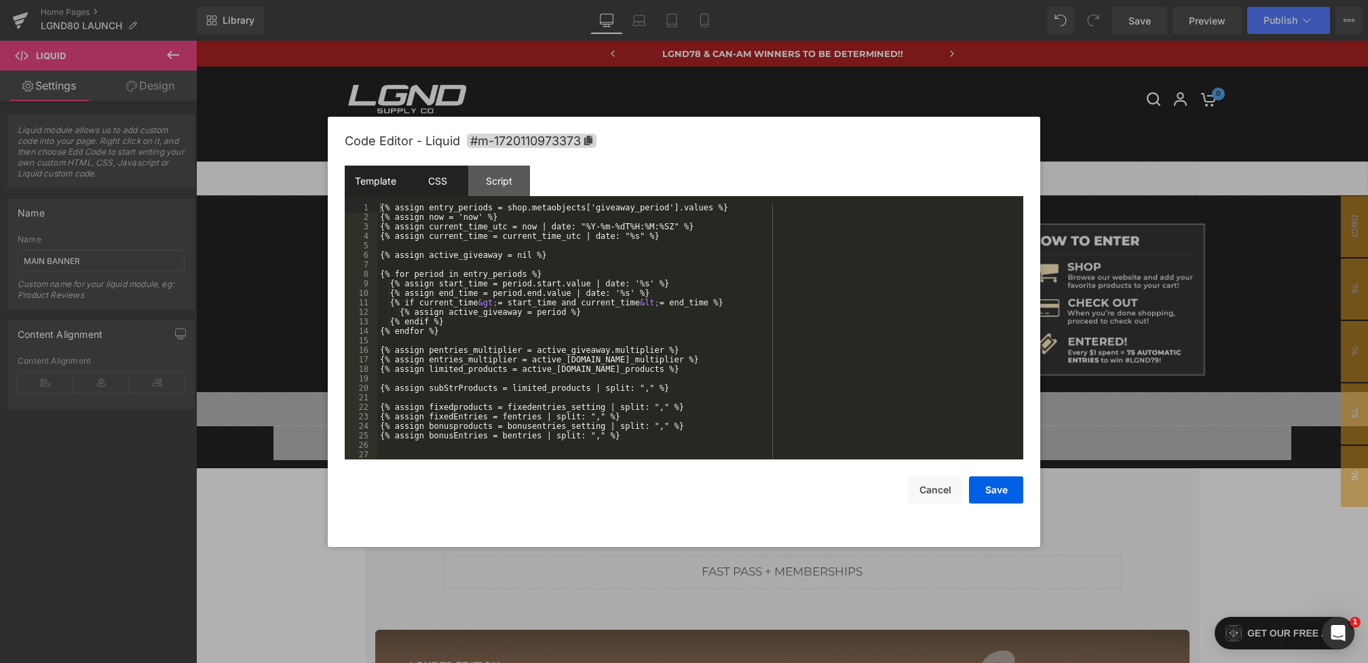
click at [424, 177] on div "CSS" at bounding box center [438, 181] width 62 height 31
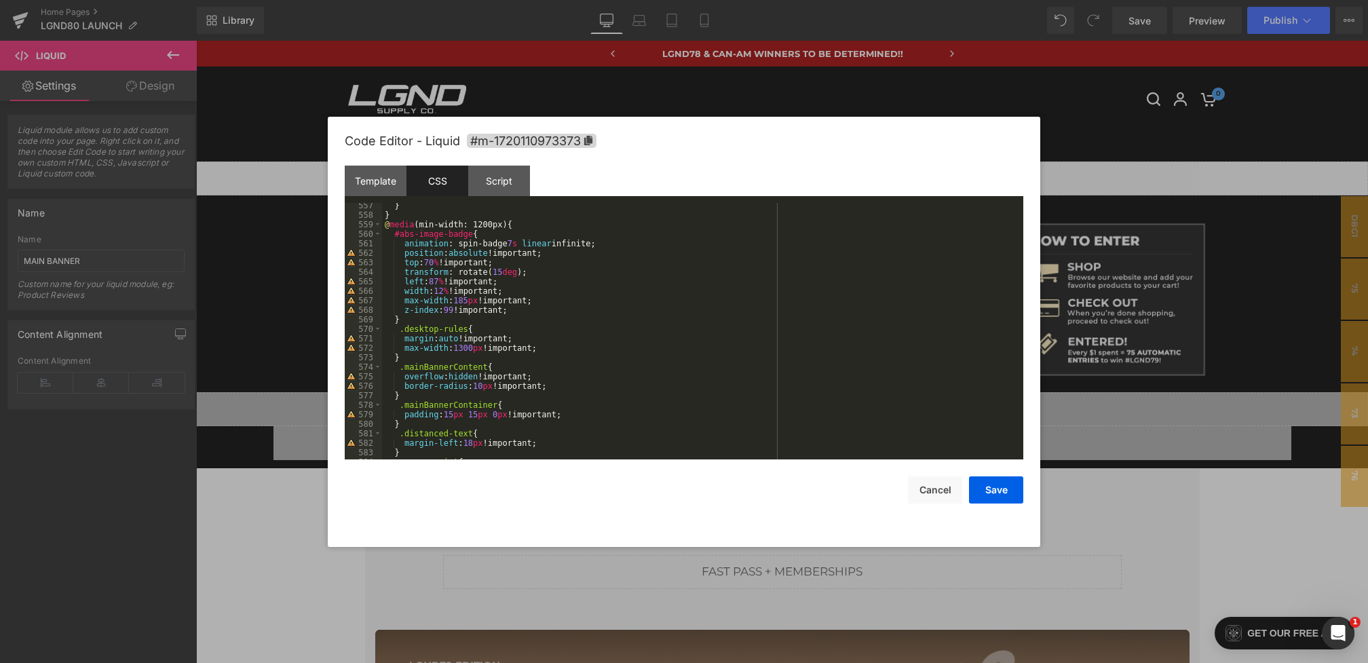
scroll to position [5422, 0]
drag, startPoint x: 523, startPoint y: 317, endPoint x: 472, endPoint y: 314, distance: 50.3
click at [473, 314] on div "display : none !important; } } @ media (min-width: 1200px) { #abs-image-badge {…" at bounding box center [700, 335] width 636 height 276
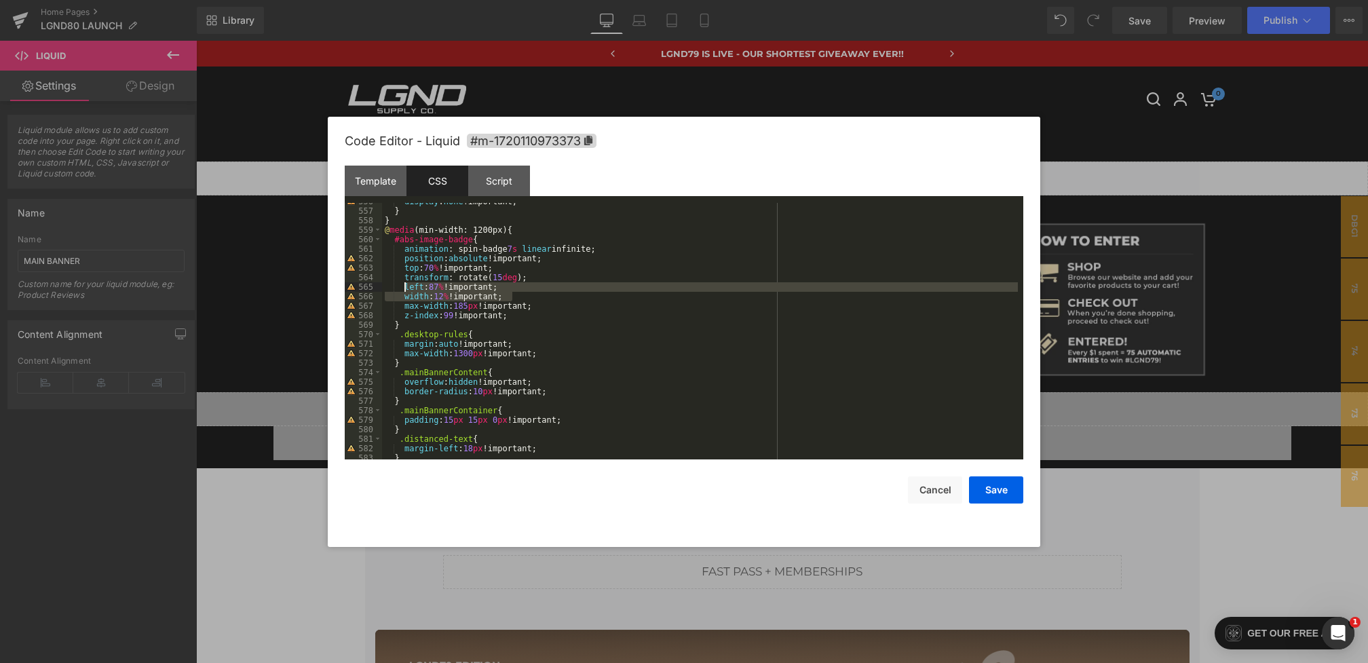
drag, startPoint x: 531, startPoint y: 301, endPoint x: 407, endPoint y: 286, distance: 125.0
click at [407, 286] on div "display : none !important; } } @ media (min-width: 1200px) { #abs-image-badge {…" at bounding box center [700, 335] width 636 height 276
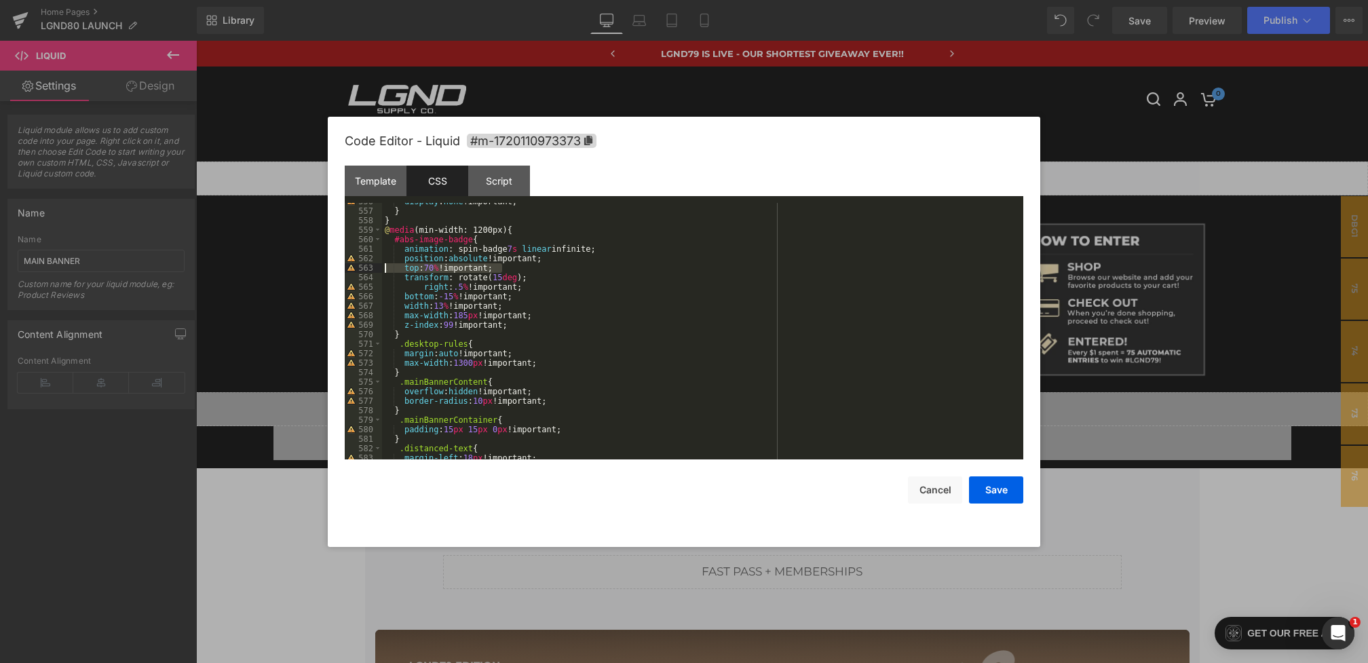
drag, startPoint x: 537, startPoint y: 264, endPoint x: 324, endPoint y: 264, distance: 213.1
click at [324, 264] on body "You are previewing how the will restyle your page. You can not edit Elements in…" at bounding box center [684, 331] width 1368 height 663
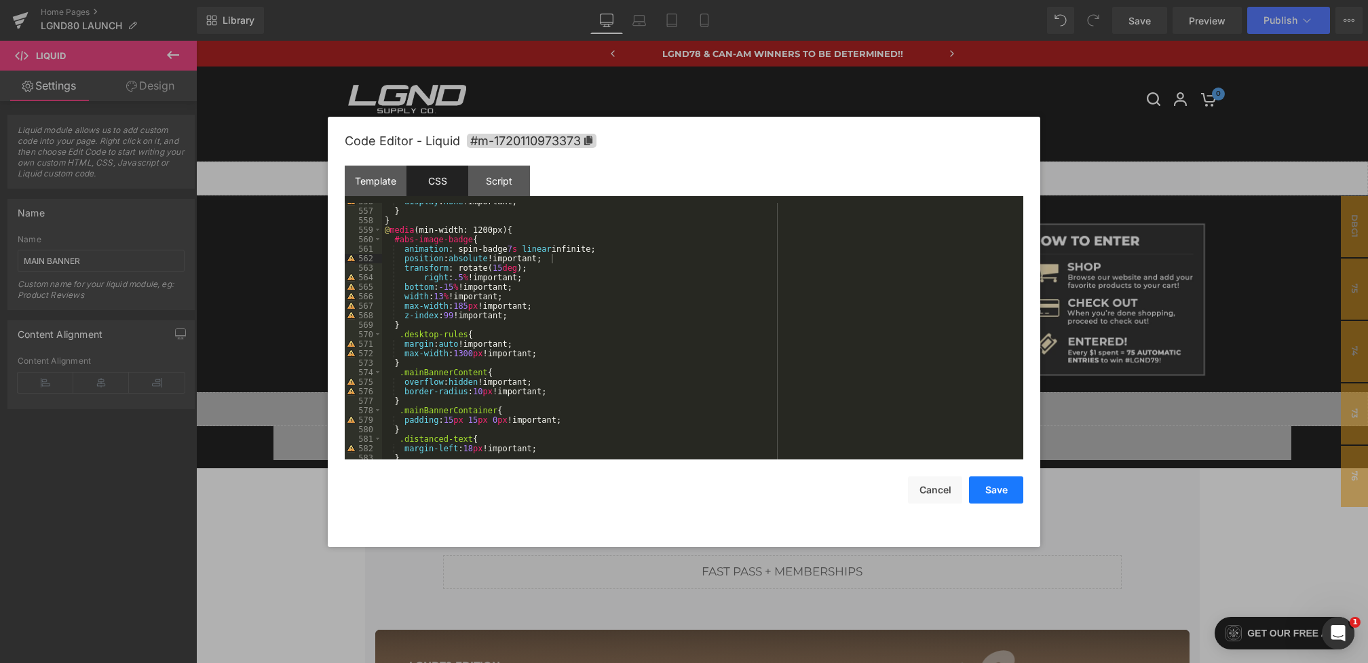
click at [996, 493] on button "Save" at bounding box center [996, 489] width 54 height 27
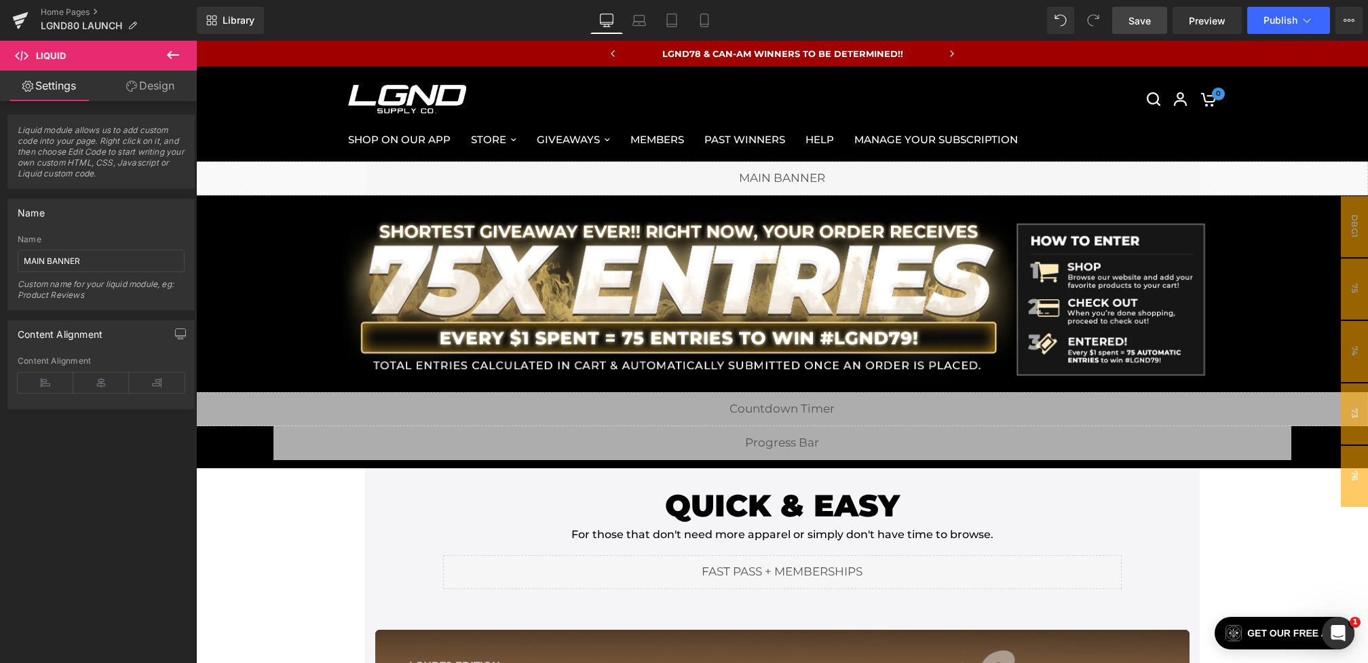
click at [1121, 17] on link "Save" at bounding box center [1139, 20] width 55 height 27
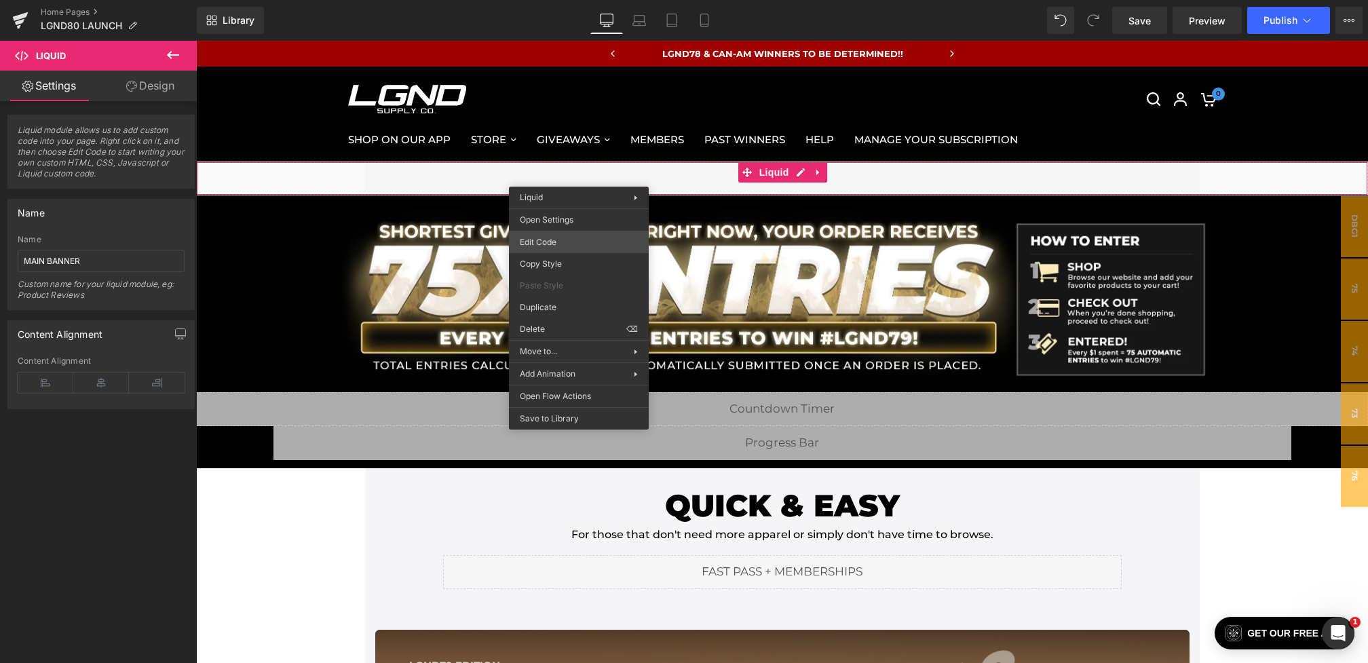
click at [542, 0] on div "You are previewing how the will restyle your page. You can not edit Elements in…" at bounding box center [684, 0] width 1368 height 0
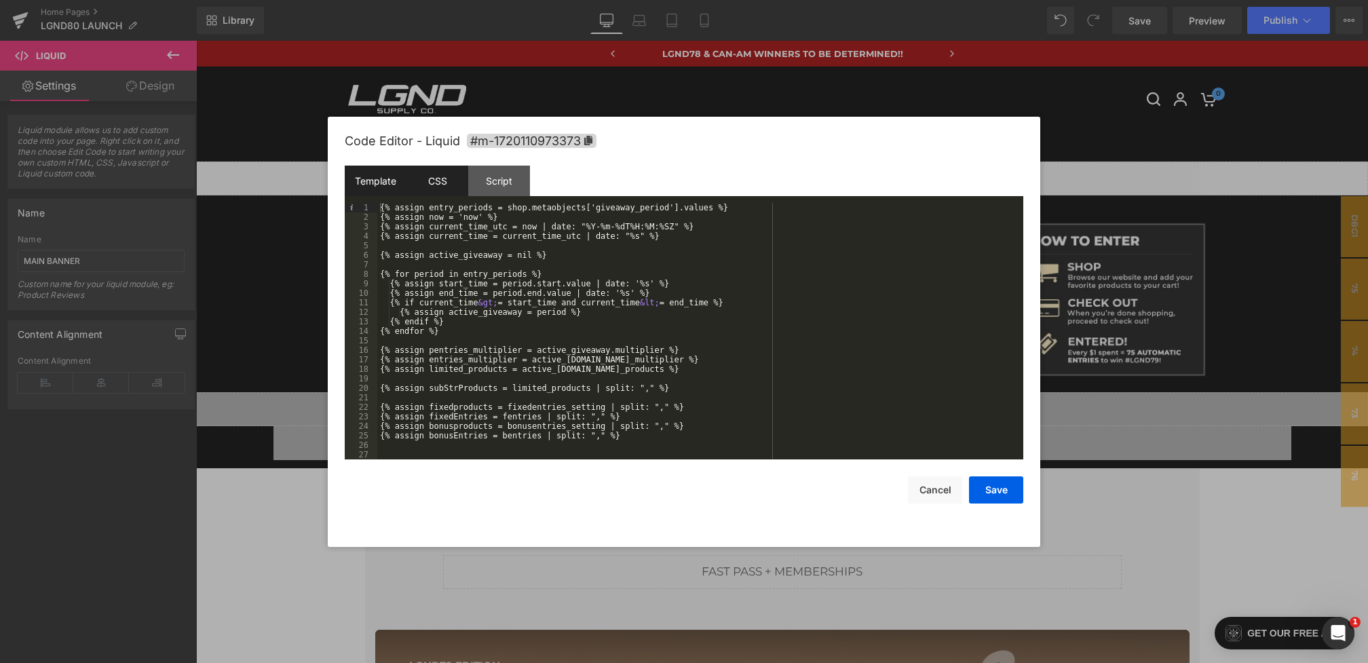
click at [427, 178] on div "CSS" at bounding box center [438, 181] width 62 height 31
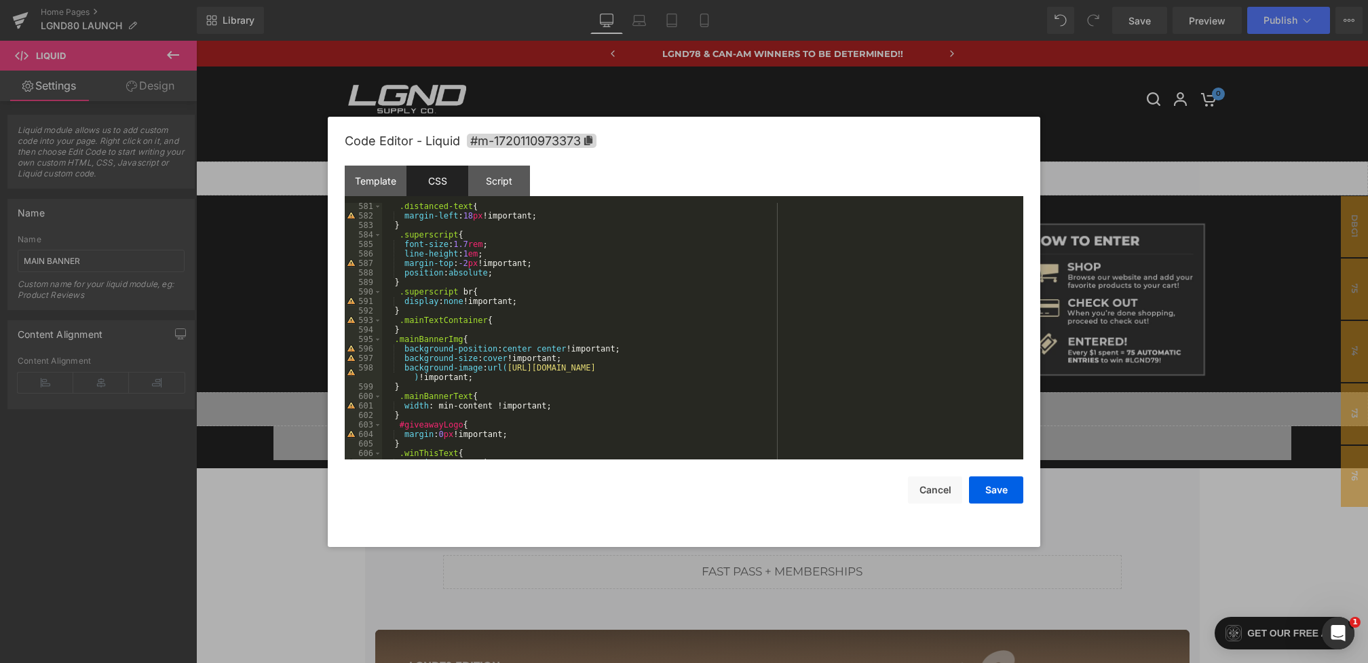
scroll to position [5626, 0]
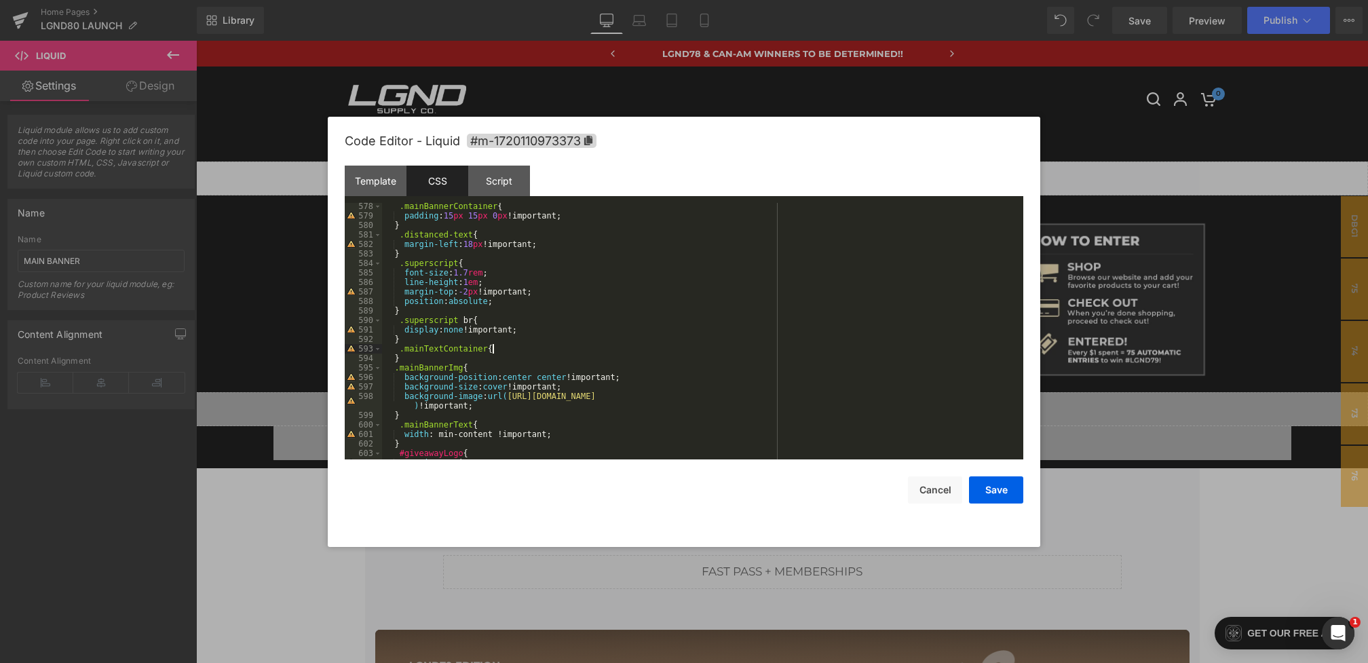
click at [502, 351] on div ".mainBannerContainer { padding : 15 px 15 px 0 px !important; } .distanced-text…" at bounding box center [700, 340] width 636 height 276
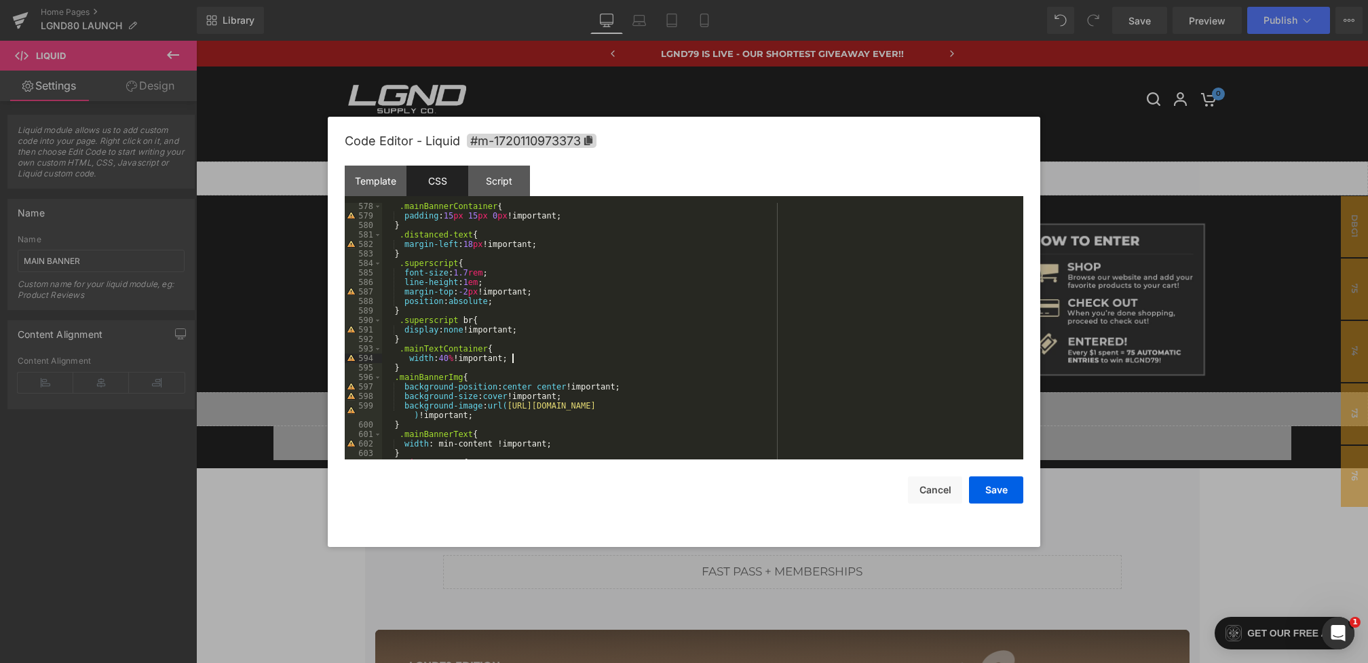
click at [485, 373] on div ".mainBannerContainer { padding : 15 px 15 px 0 px !important; } .distanced-text…" at bounding box center [700, 340] width 636 height 276
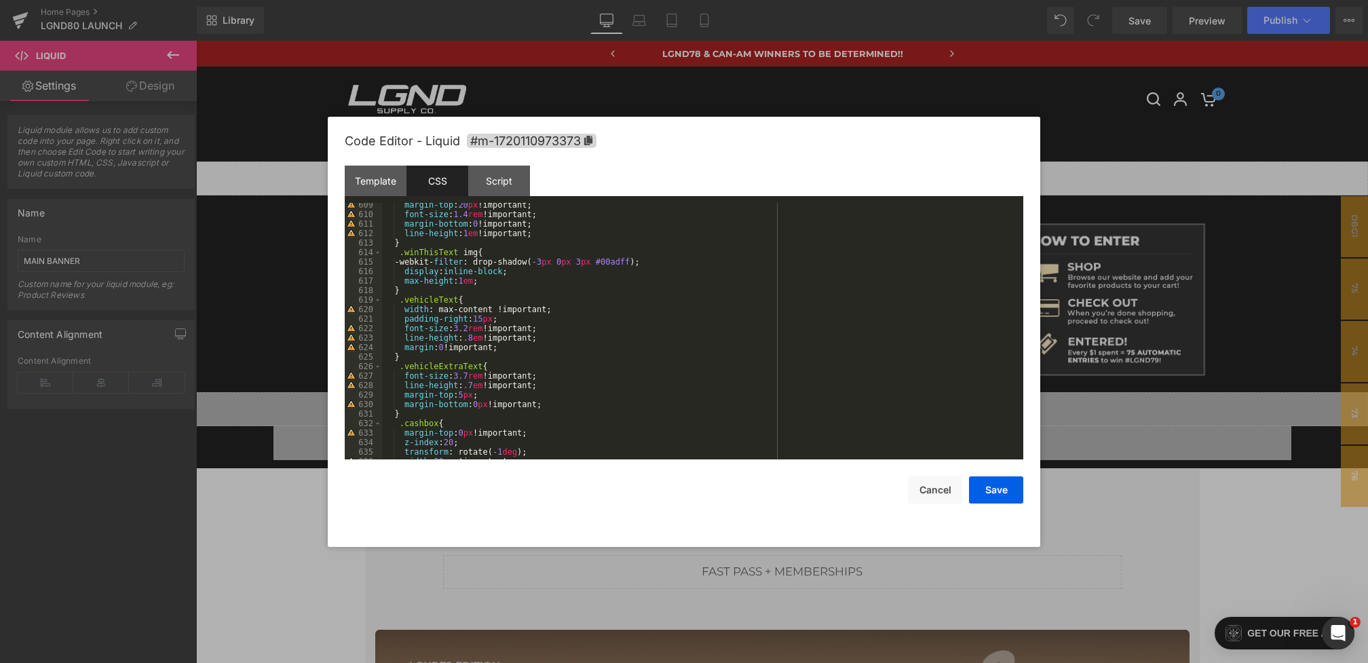
scroll to position [5931, 0]
click at [471, 326] on div "margin-top : 20 px !important; font-size : 1.4 rem !important; margin-bottom : …" at bounding box center [700, 338] width 636 height 276
click at [466, 373] on div "margin-top : 20 px !important; font-size : 1.4 rem !important; margin-bottom : …" at bounding box center [700, 338] width 636 height 276
click at [986, 489] on button "Save" at bounding box center [996, 489] width 54 height 27
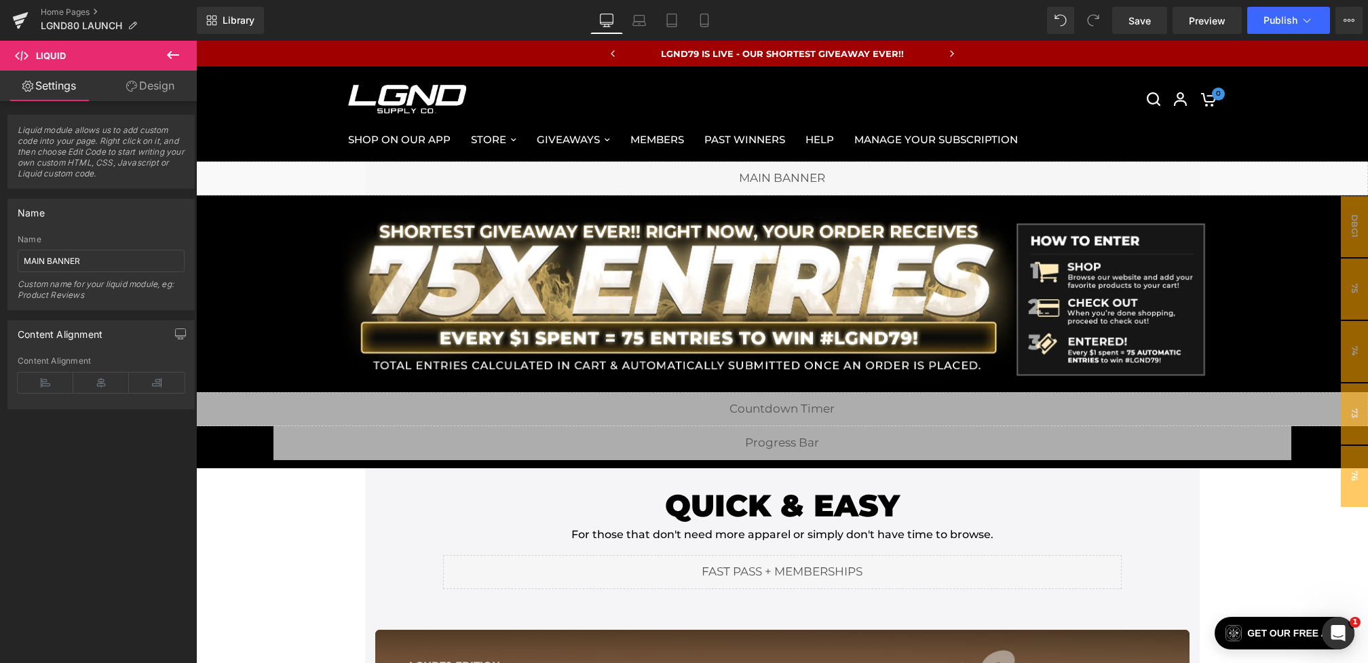
click at [1138, 35] on div "Library Desktop Desktop Laptop Tablet Mobile Save Preview Publish Scheduled Vie…" at bounding box center [782, 20] width 1171 height 41
click at [1137, 20] on span "Save" at bounding box center [1140, 21] width 22 height 14
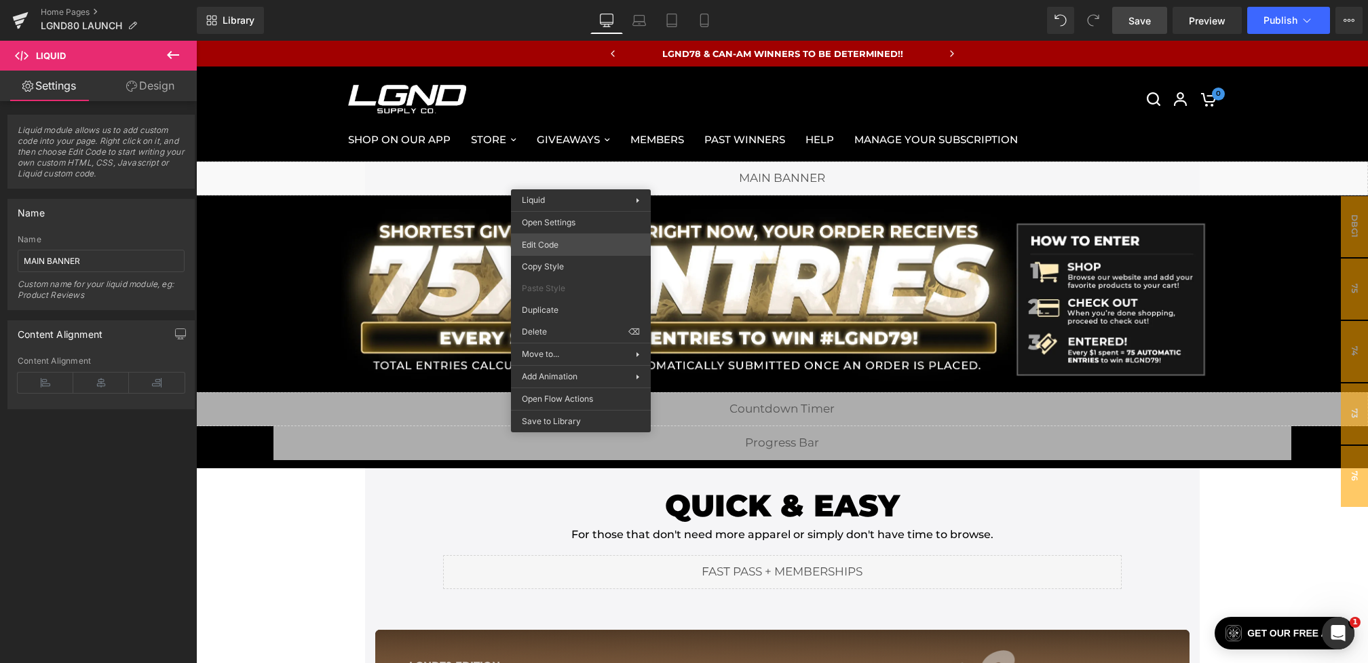
click at [538, 0] on div "You are previewing how the will restyle your page. You can not edit Elements in…" at bounding box center [684, 0] width 1368 height 0
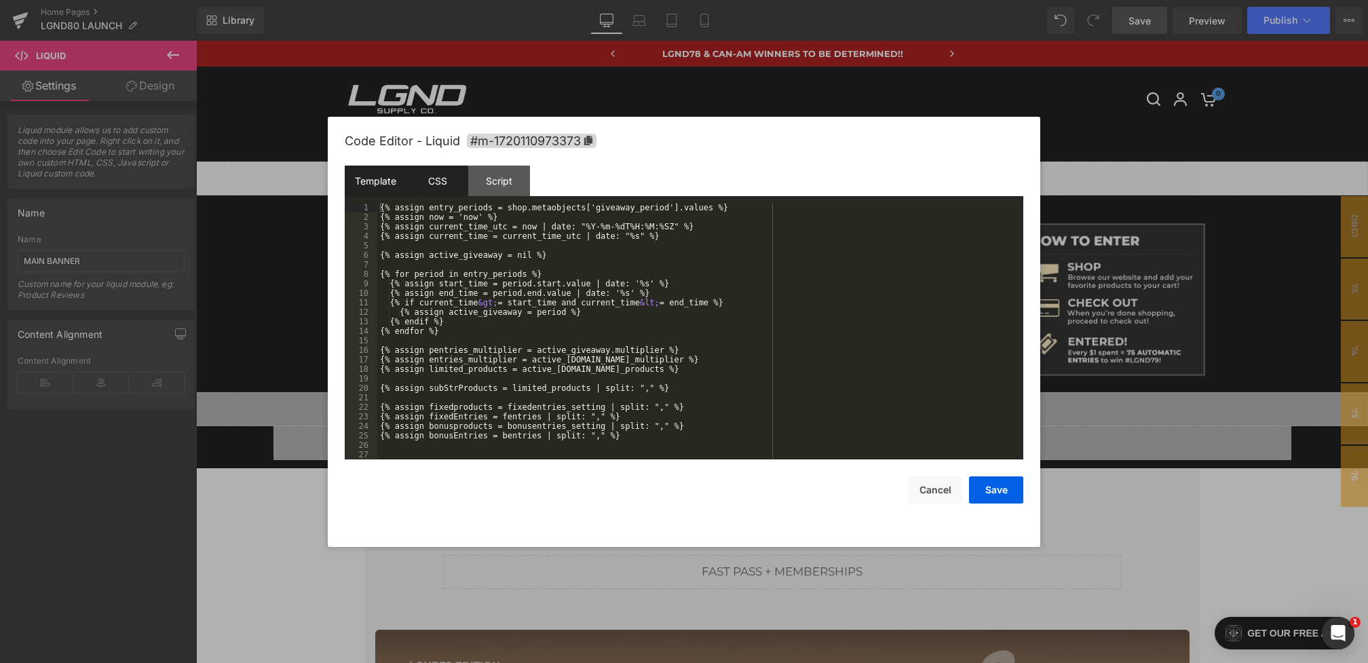
click at [434, 184] on div "CSS" at bounding box center [438, 181] width 62 height 31
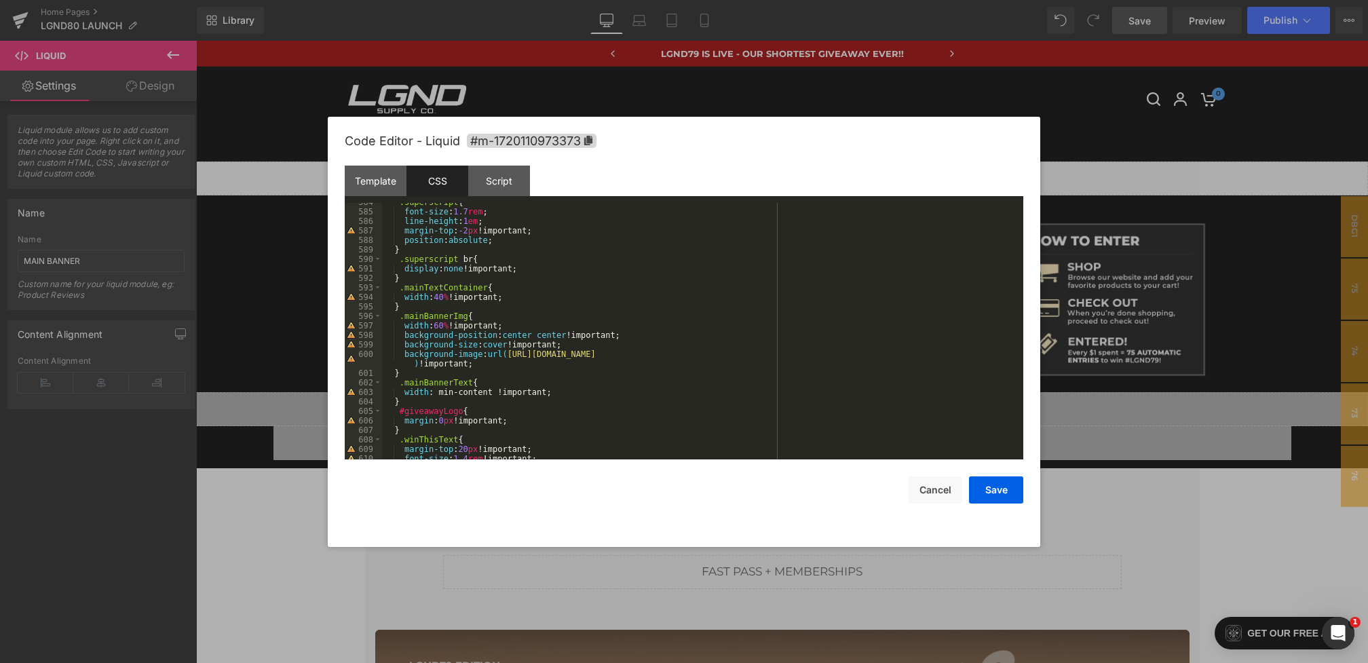
scroll to position [5669, 0]
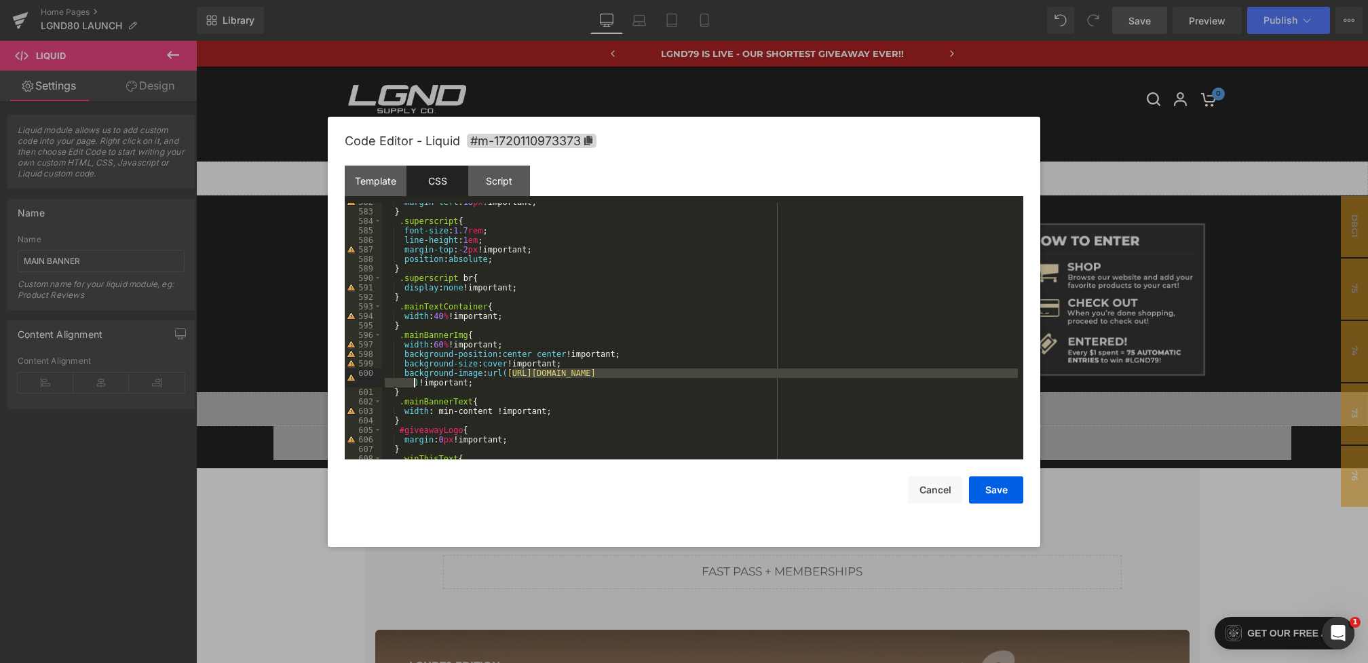
drag, startPoint x: 512, startPoint y: 374, endPoint x: 407, endPoint y: 381, distance: 105.4
click at [407, 381] on div "margin-left : 18 px !important; } .superscript { font-size : 1.7 rem ; line-hei…" at bounding box center [700, 336] width 636 height 276
click at [850, 218] on span "All" at bounding box center [850, 222] width 24 height 11
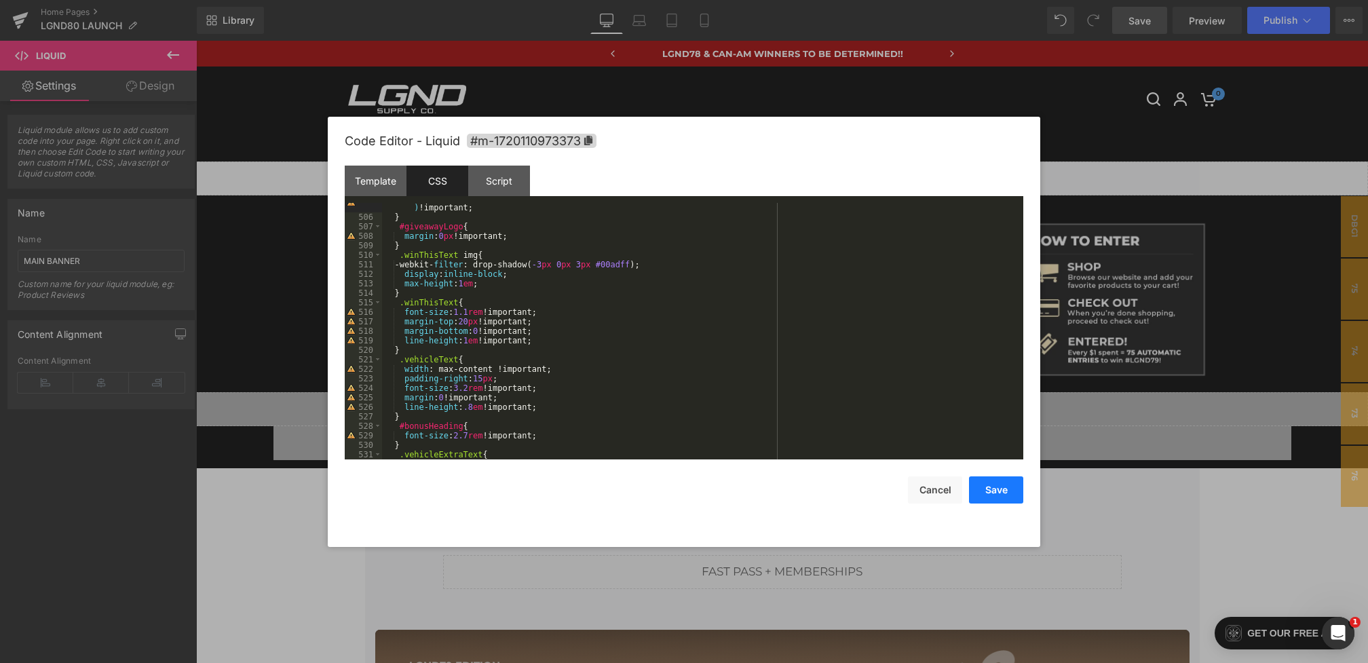
click at [991, 491] on button "Save" at bounding box center [996, 489] width 54 height 27
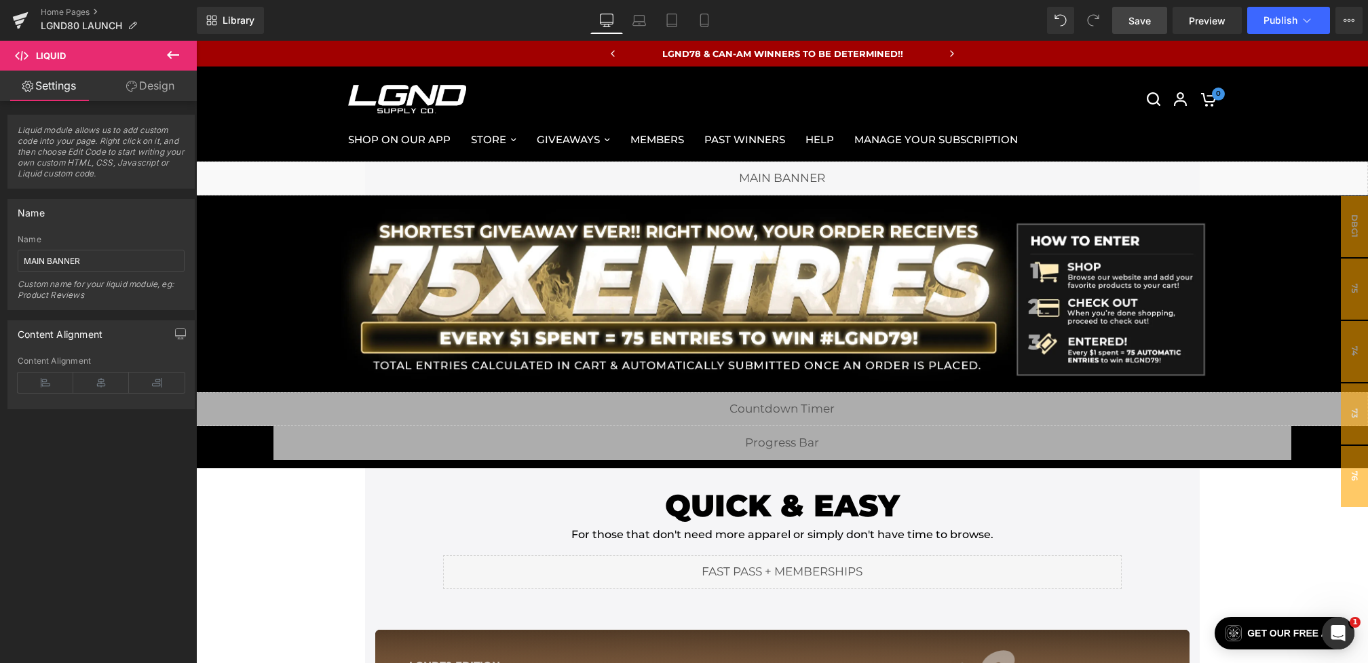
click at [1146, 33] on link "Save" at bounding box center [1139, 20] width 55 height 27
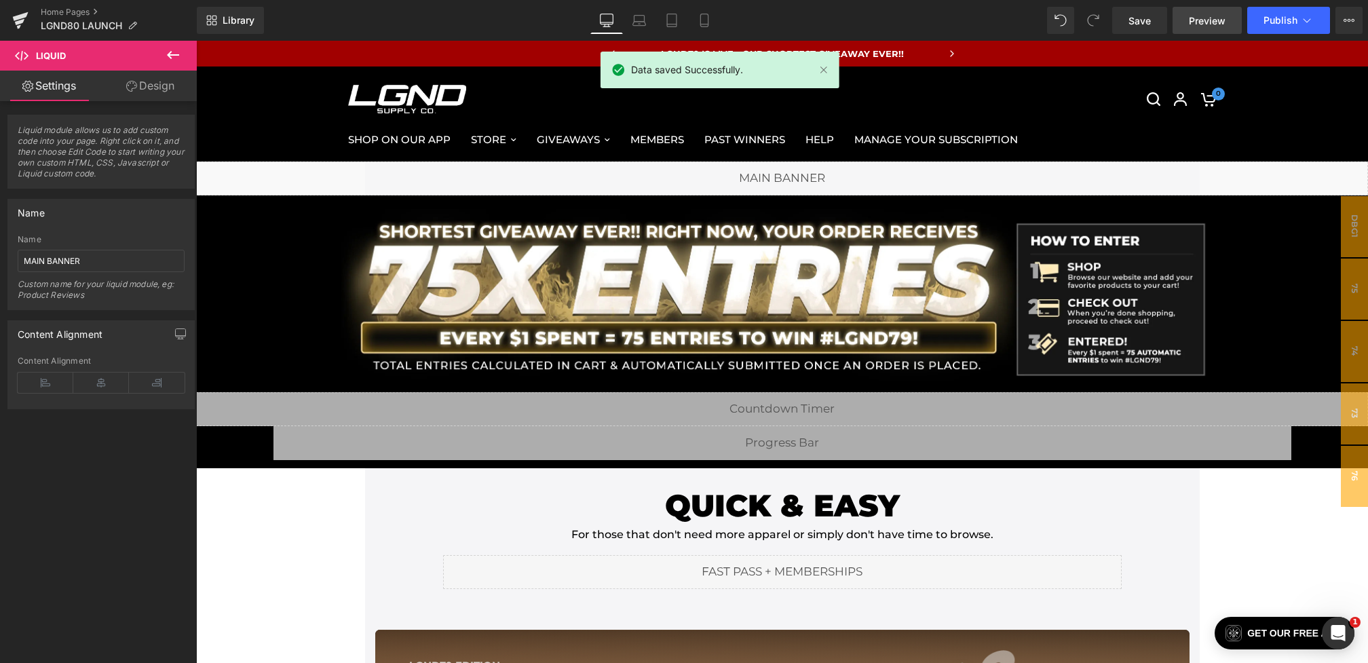
click at [1184, 24] on link "Preview" at bounding box center [1207, 20] width 69 height 27
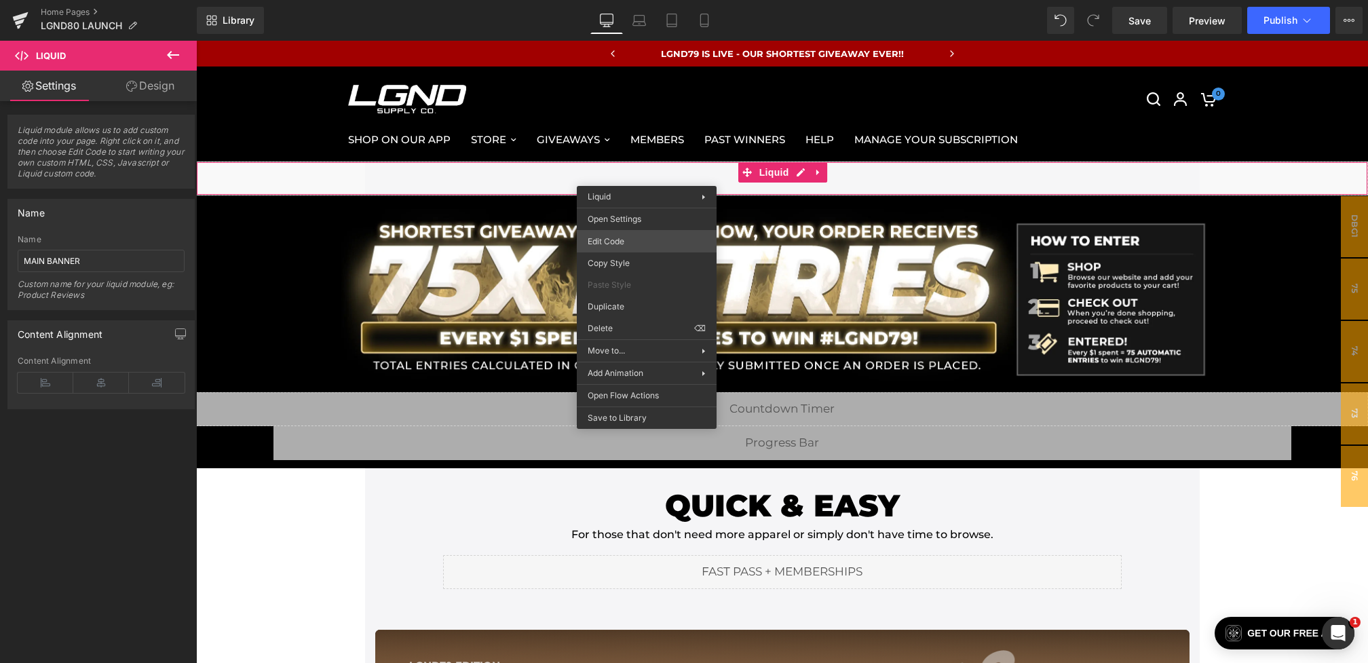
click at [603, 0] on div "You are previewing how the will restyle your page. You can not edit Elements in…" at bounding box center [684, 0] width 1368 height 0
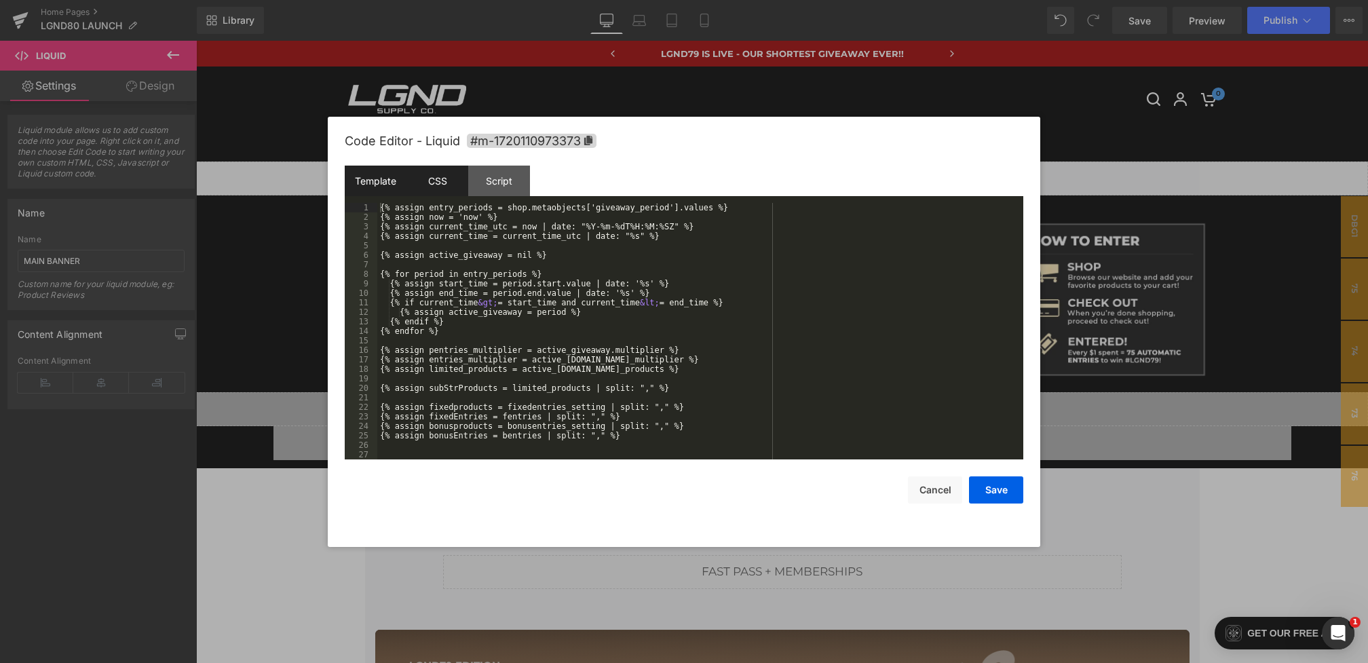
click at [442, 187] on div "CSS" at bounding box center [438, 181] width 62 height 31
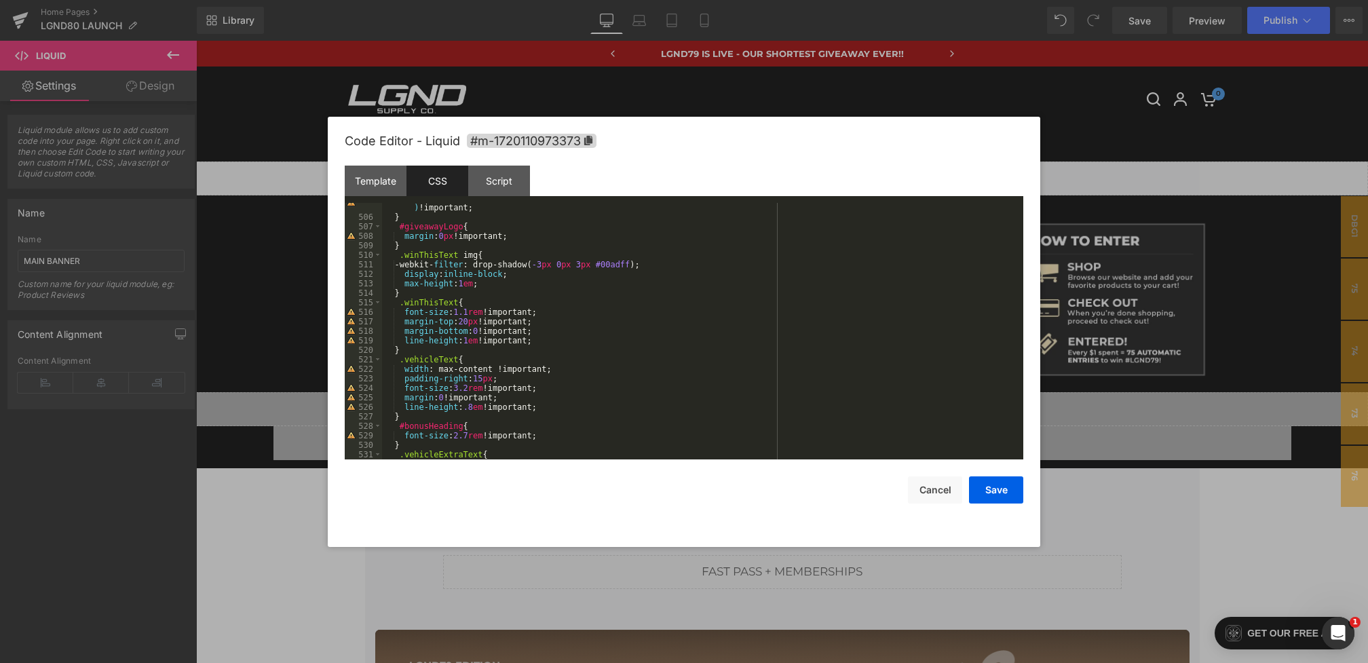
scroll to position [4933, 0]
click at [466, 388] on div "background-image : url( [URL][DOMAIN_NAME] ) !important; } #giveawayLogo { marg…" at bounding box center [700, 334] width 636 height 285
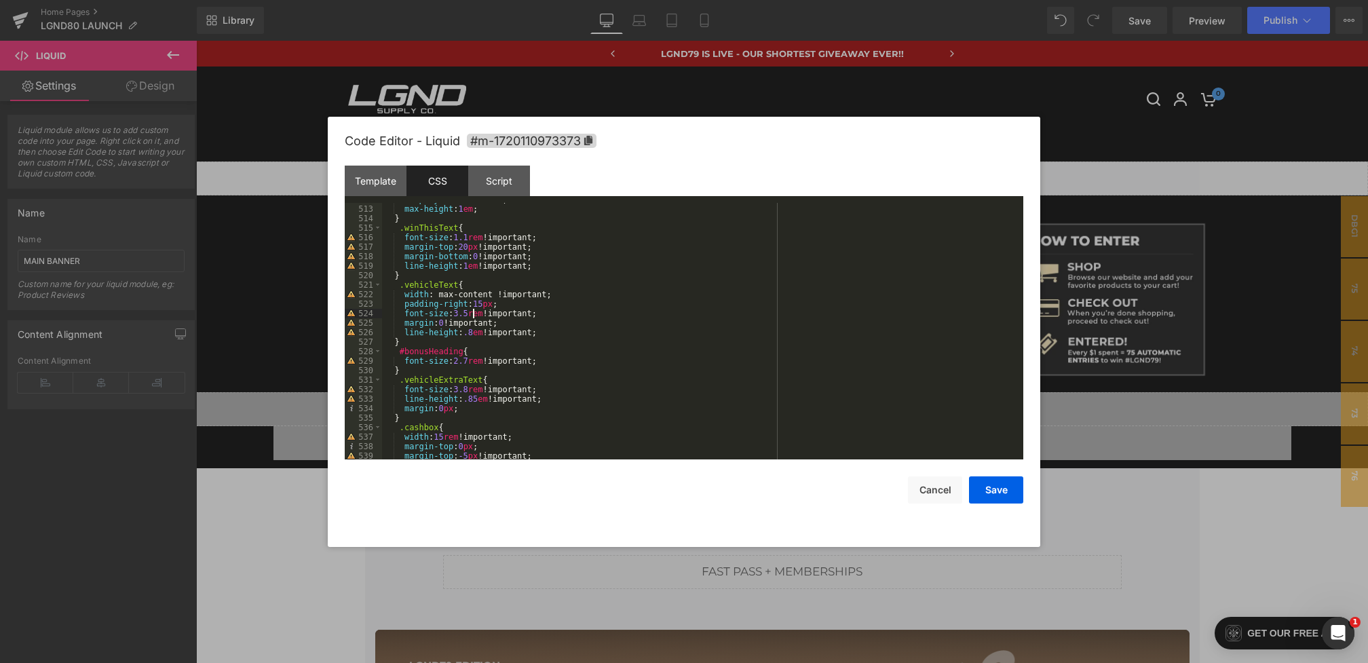
scroll to position [5006, 0]
click at [463, 389] on div "display : inline-block ; max-height : 1 em ; } .winThisText { font-size : 1.1 r…" at bounding box center [700, 333] width 636 height 276
click at [978, 485] on button "Save" at bounding box center [996, 489] width 54 height 27
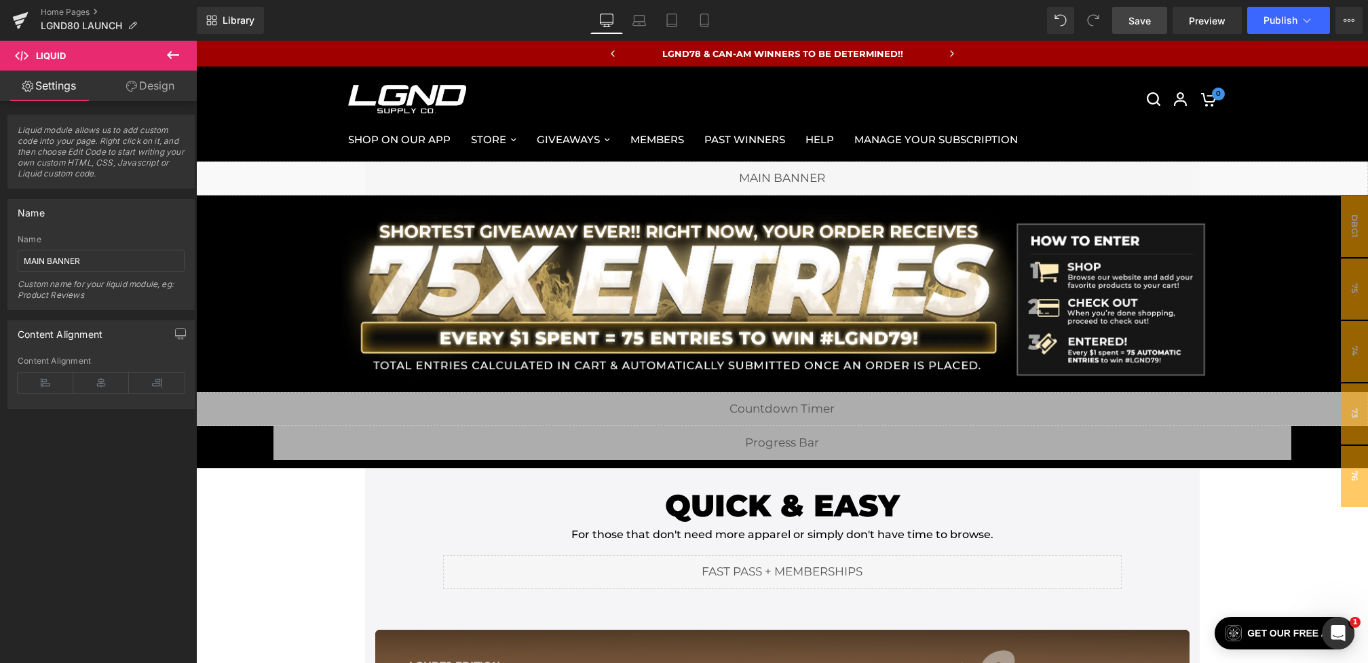
drag, startPoint x: 1137, startPoint y: 24, endPoint x: 713, endPoint y: 609, distance: 722.3
click at [1137, 24] on span "Save" at bounding box center [1140, 21] width 22 height 14
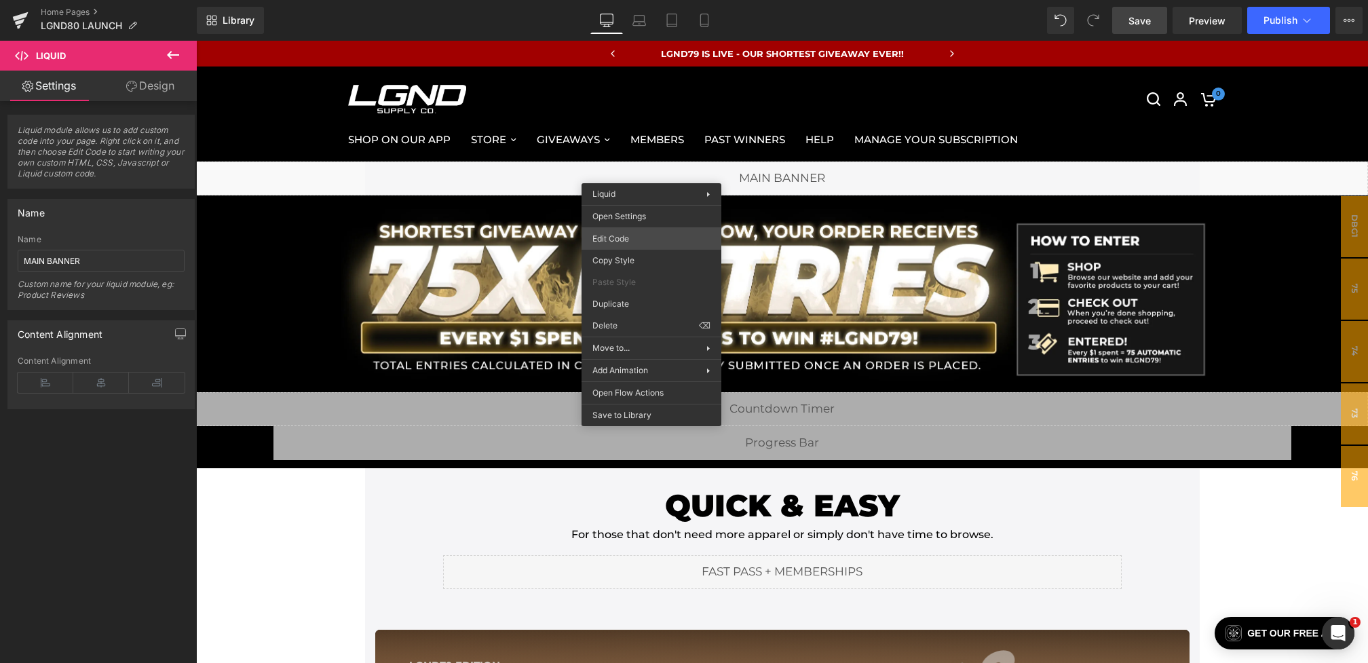
click at [628, 0] on div "You are previewing how the will restyle your page. You can not edit Elements in…" at bounding box center [684, 0] width 1368 height 0
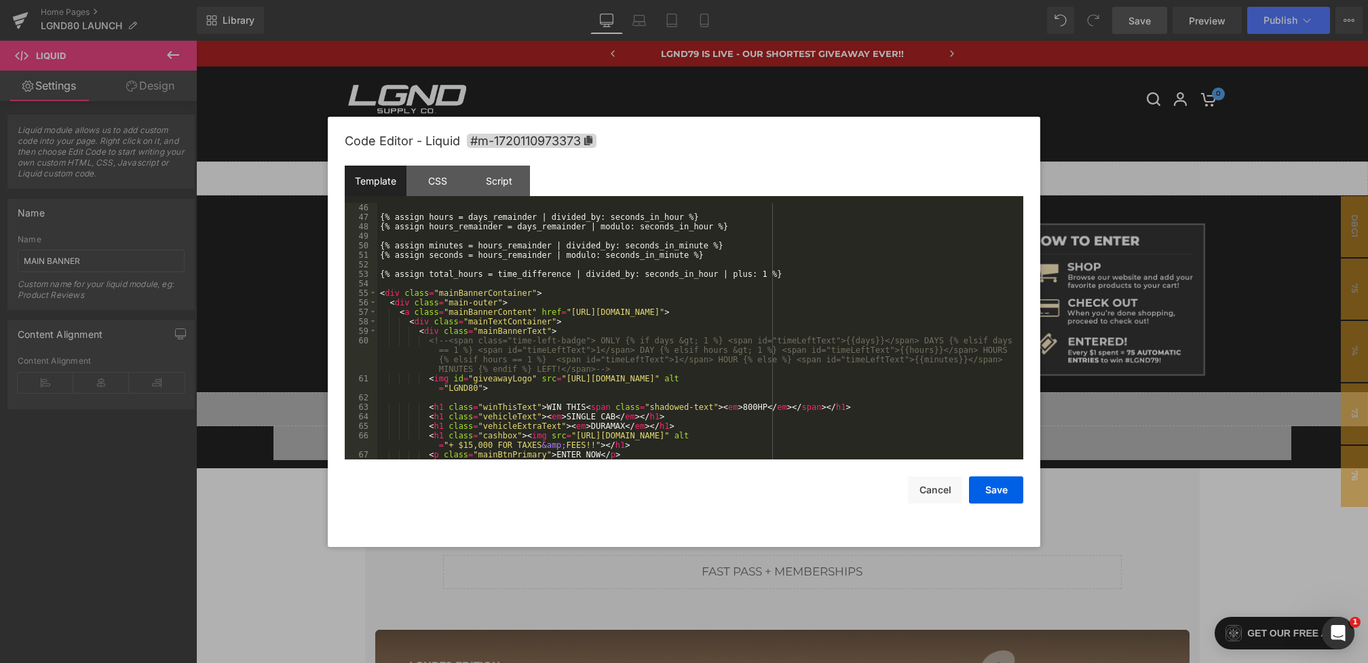
scroll to position [751, 0]
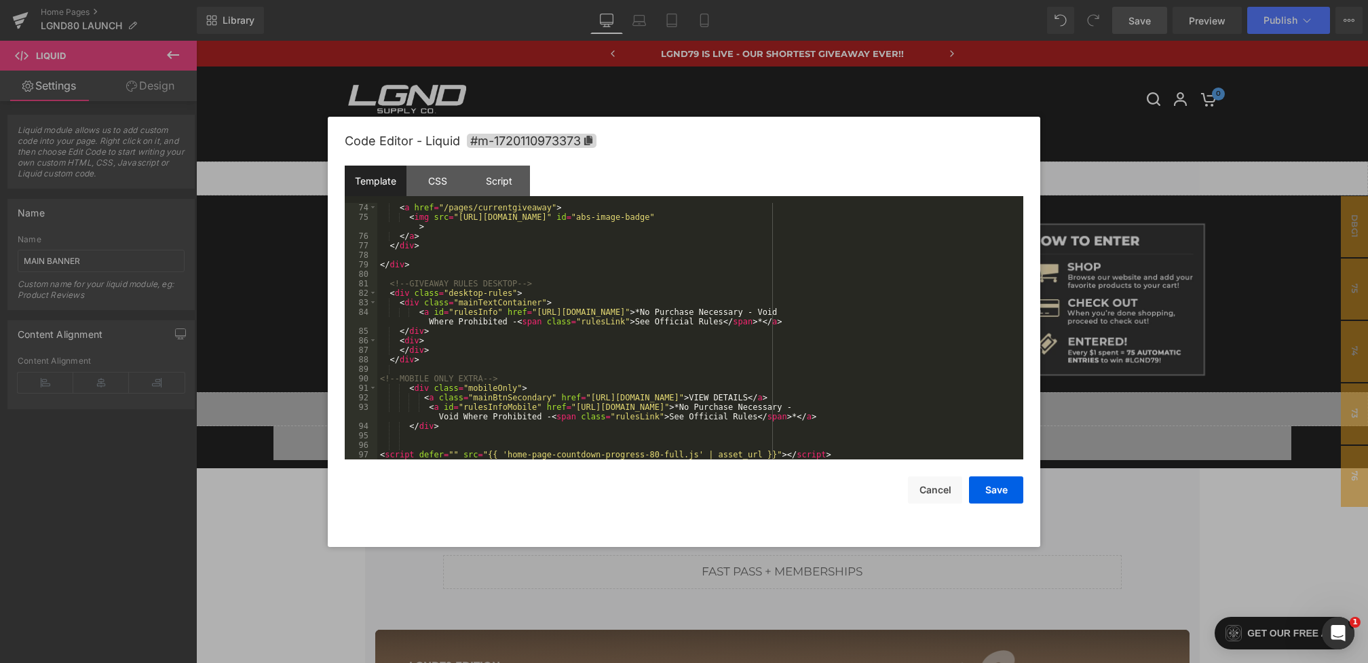
click at [574, 394] on div "< a href = "/pages/currentgiveaway" > < img src = "[URL][DOMAIN_NAME]" id = "ab…" at bounding box center [697, 341] width 641 height 276
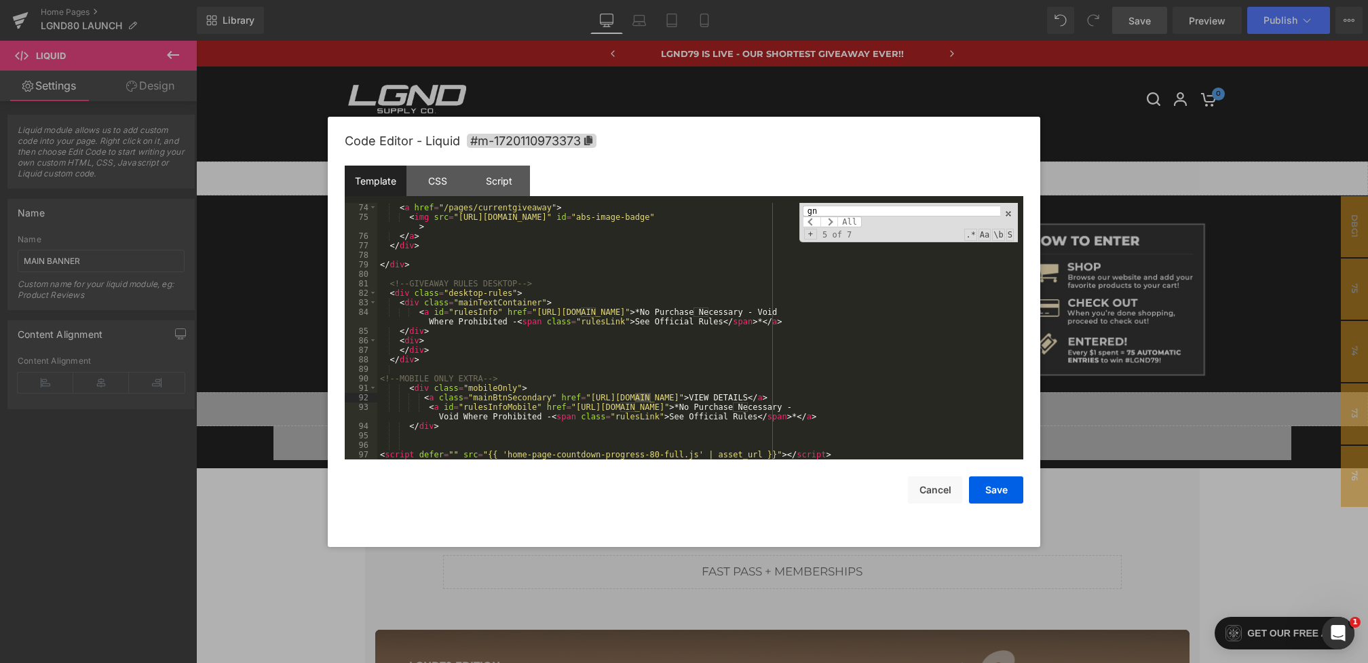
type input "g"
click at [838, 215] on input "lgnd70" at bounding box center [902, 211] width 198 height 11
type input "lgnd70"
click at [850, 221] on span "All" at bounding box center [850, 222] width 24 height 11
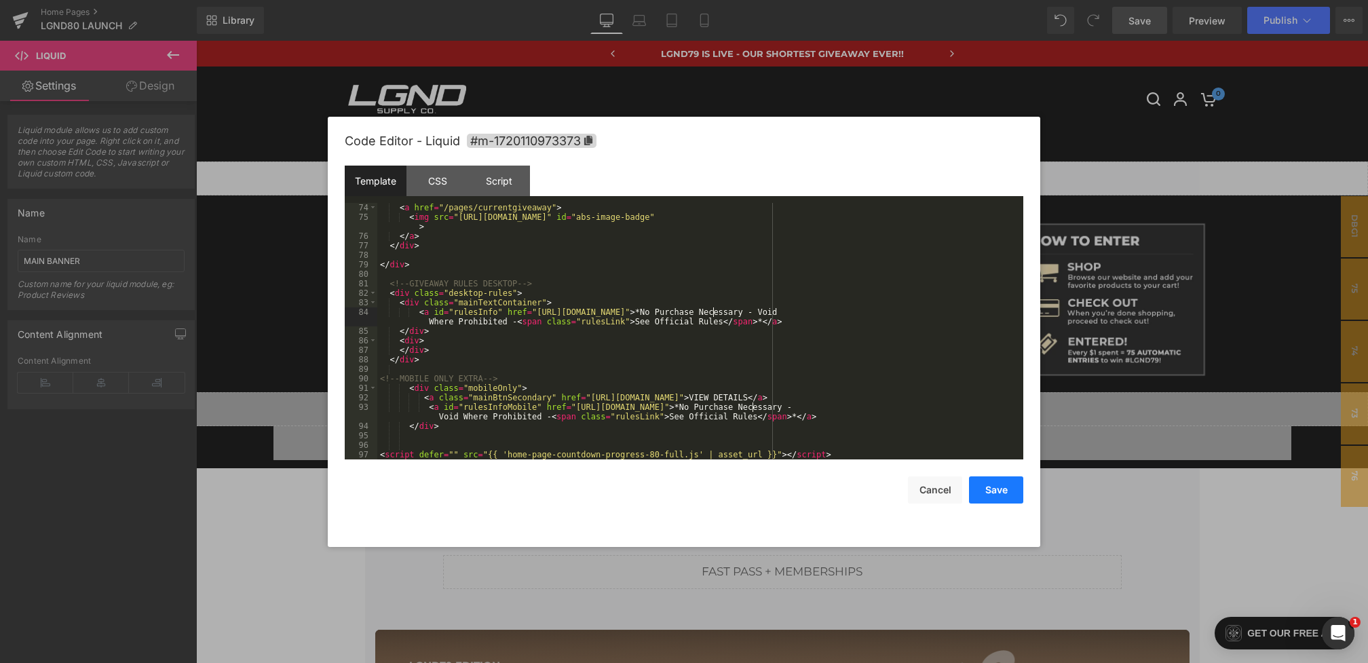
click at [1005, 495] on button "Save" at bounding box center [996, 489] width 54 height 27
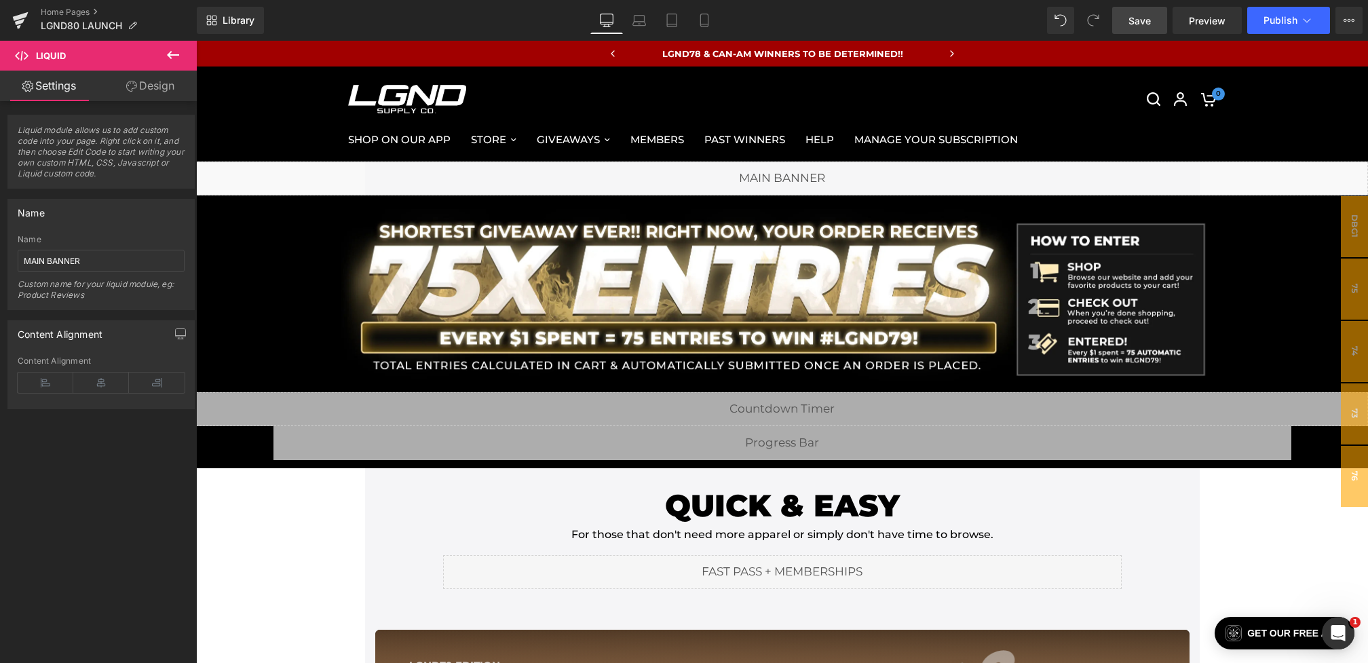
click at [1143, 29] on link "Save" at bounding box center [1139, 20] width 55 height 27
